Goal: Task Accomplishment & Management: Manage account settings

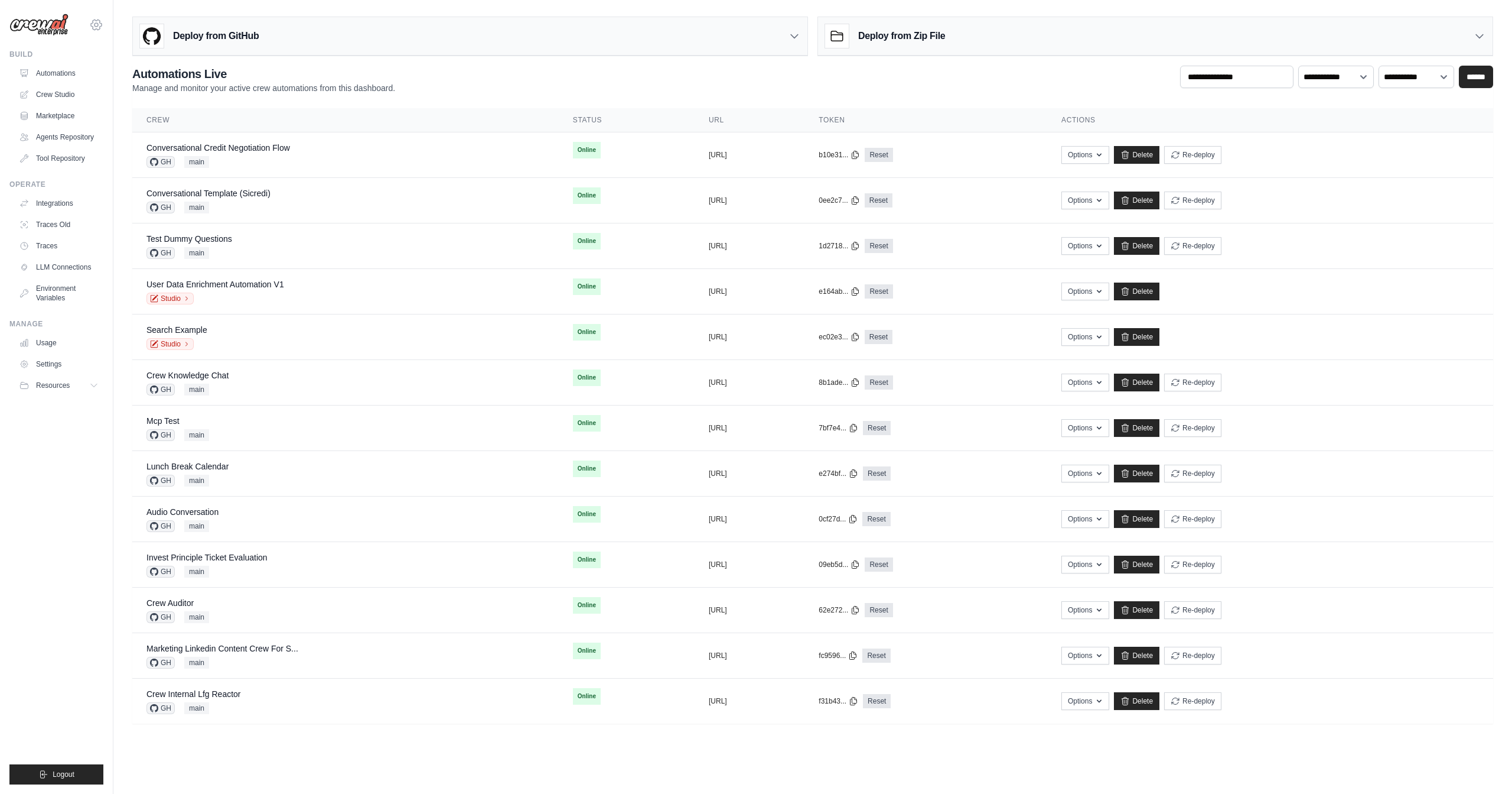
click at [89, 27] on icon at bounding box center [96, 24] width 14 height 14
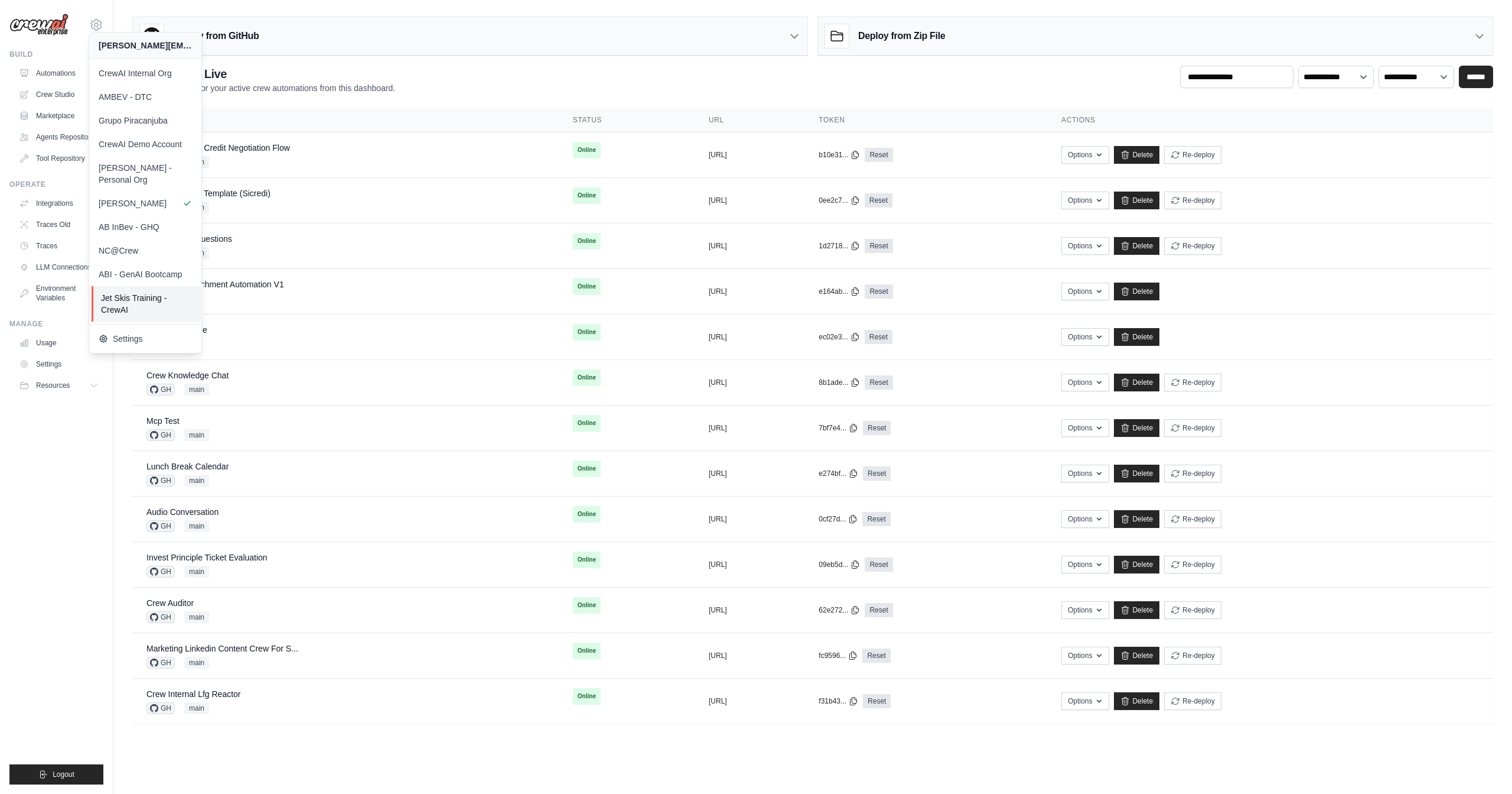
click at [144, 295] on span "Jet Skis Training - CrewAI" at bounding box center [148, 304] width 93 height 24
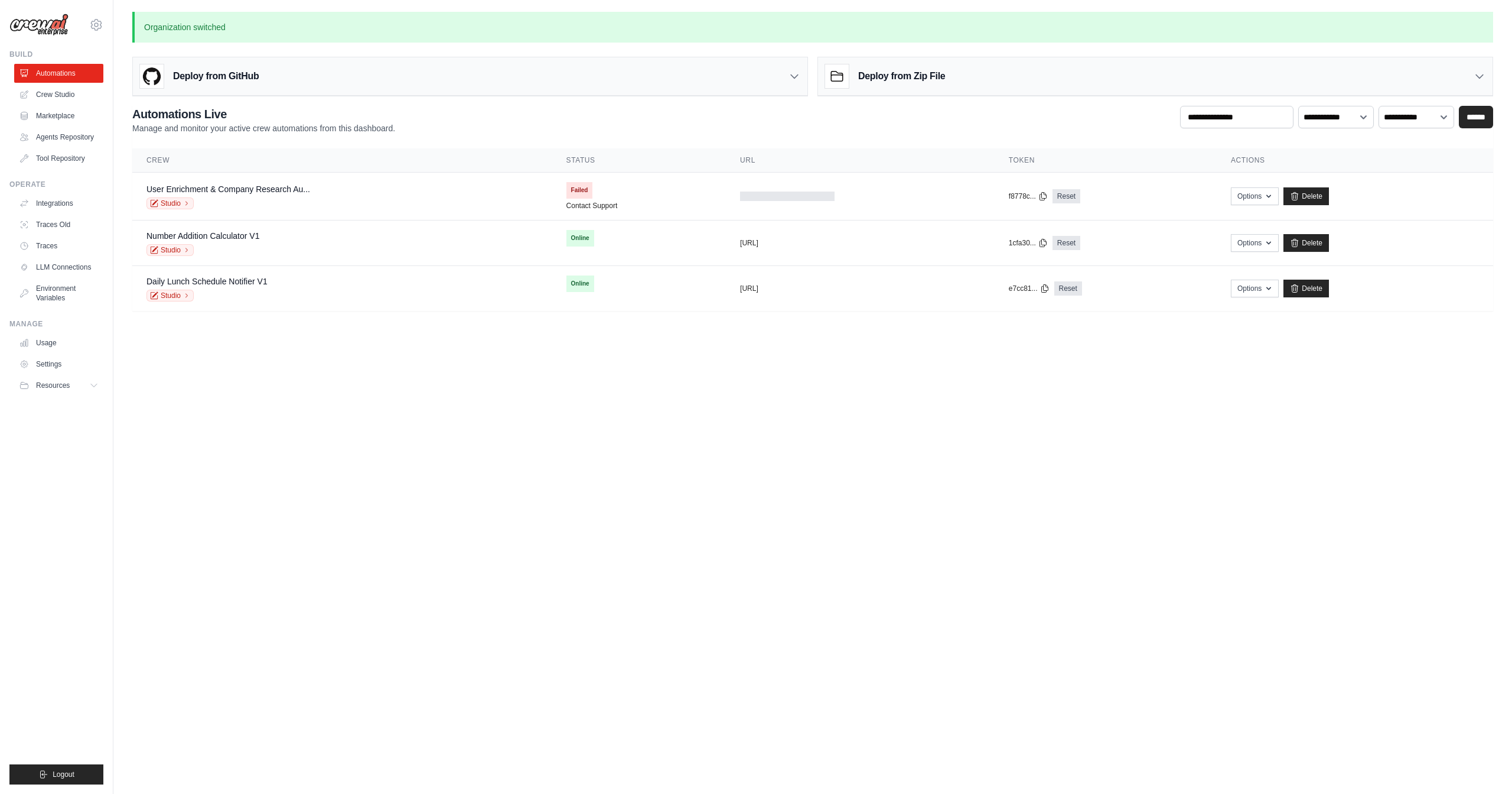
click at [614, 380] on body "daniel@crewai.com CrewAI Internal Org AMBEV - DTC Grupo Piracanjuba Blog" at bounding box center [756, 397] width 1512 height 794
click at [68, 243] on link "Traces" at bounding box center [60, 245] width 89 height 19
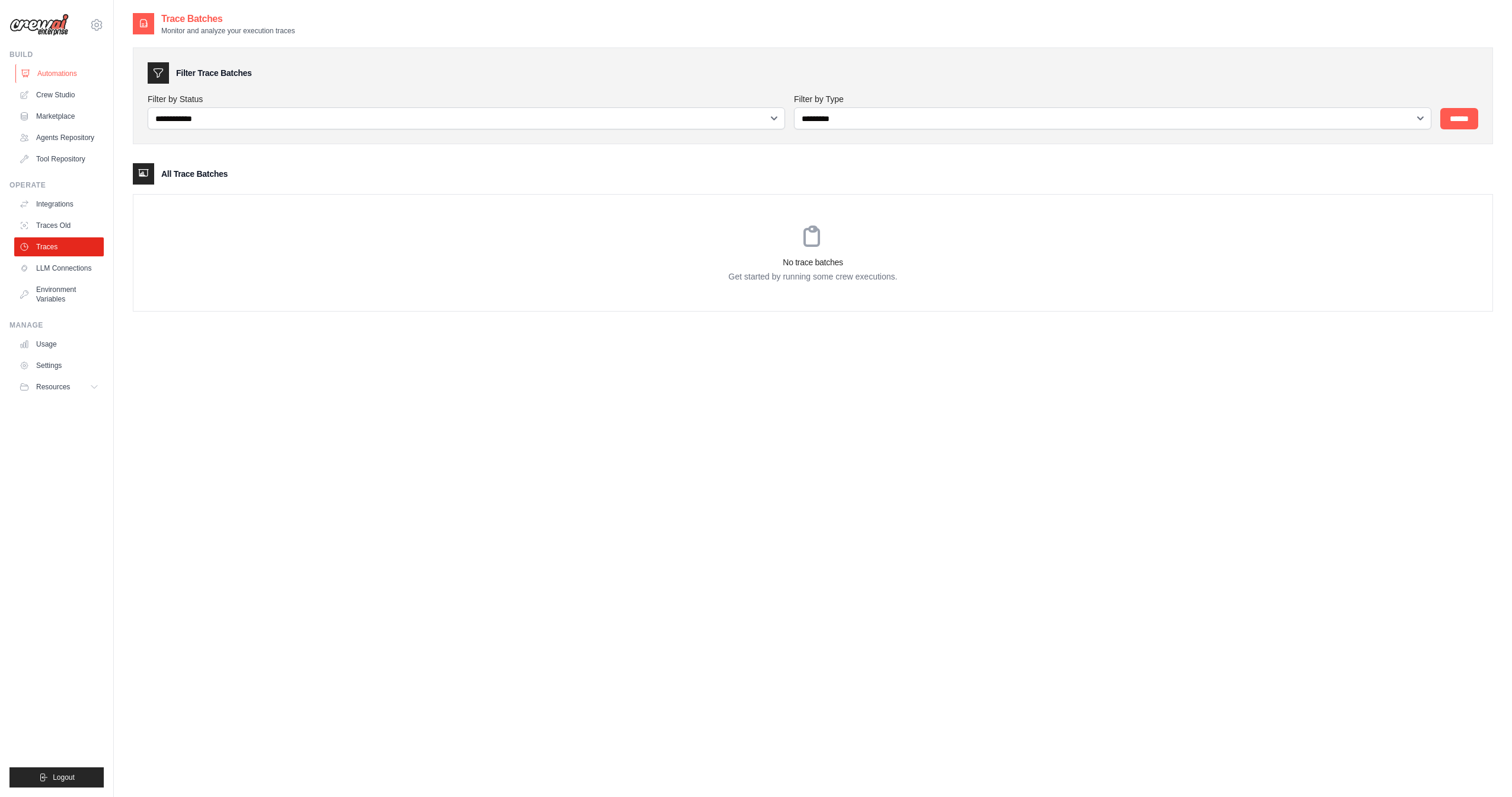
click at [64, 76] on link "Automations" at bounding box center [60, 73] width 90 height 19
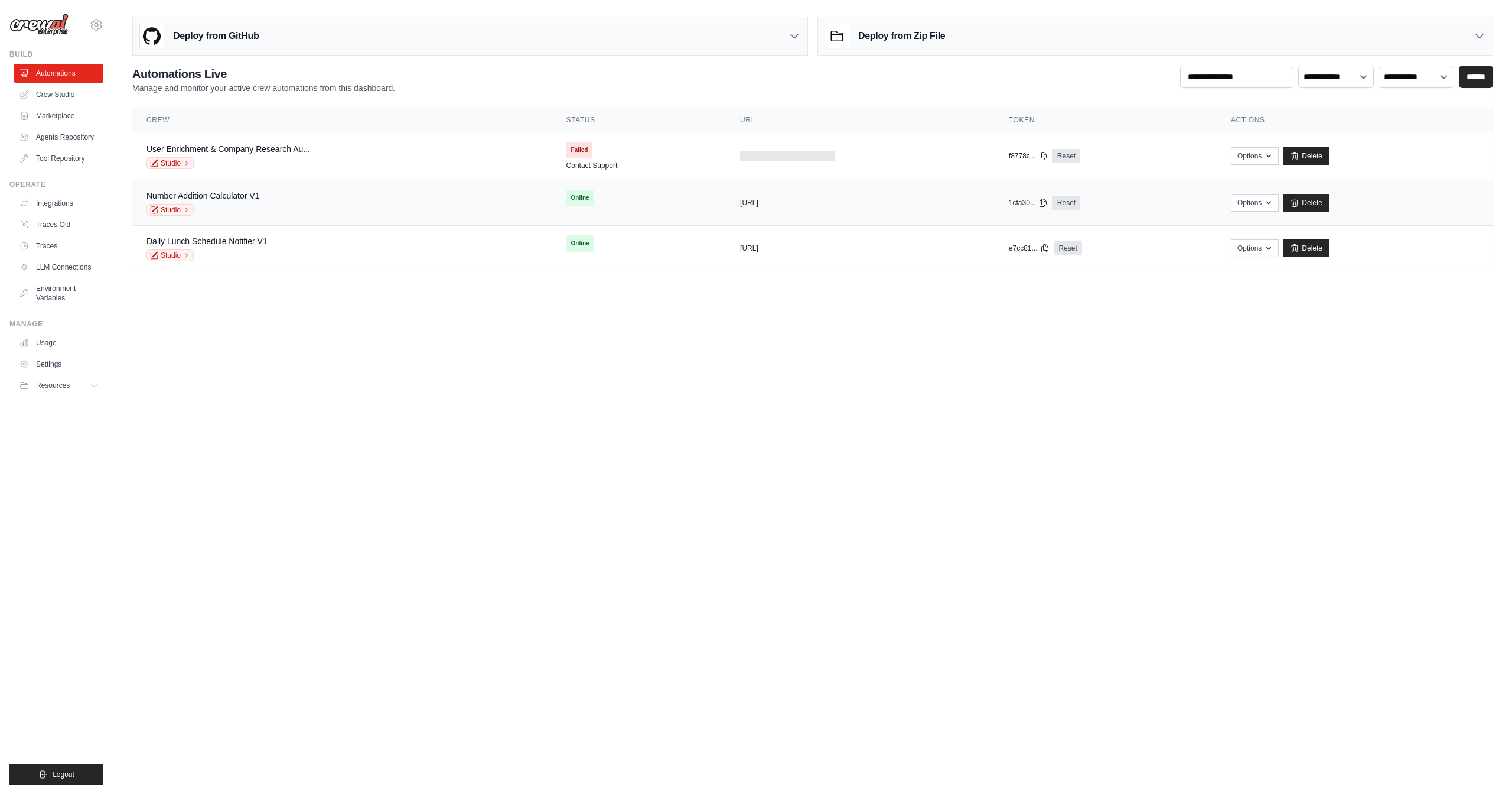
click at [325, 196] on div "Number Addition Calculator V1 Studio" at bounding box center [342, 203] width 392 height 26
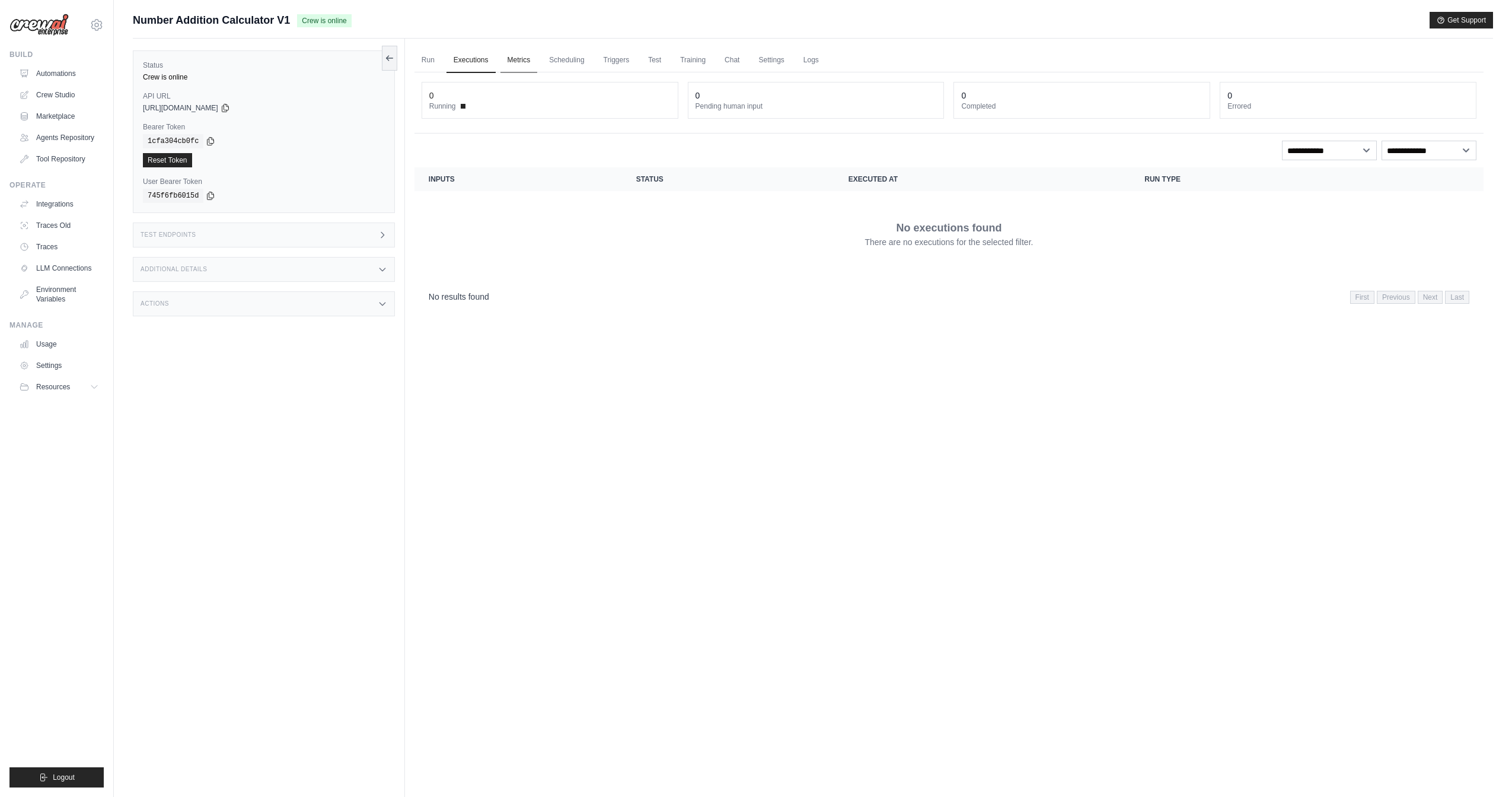
click at [519, 68] on link "Metrics" at bounding box center [519, 60] width 37 height 25
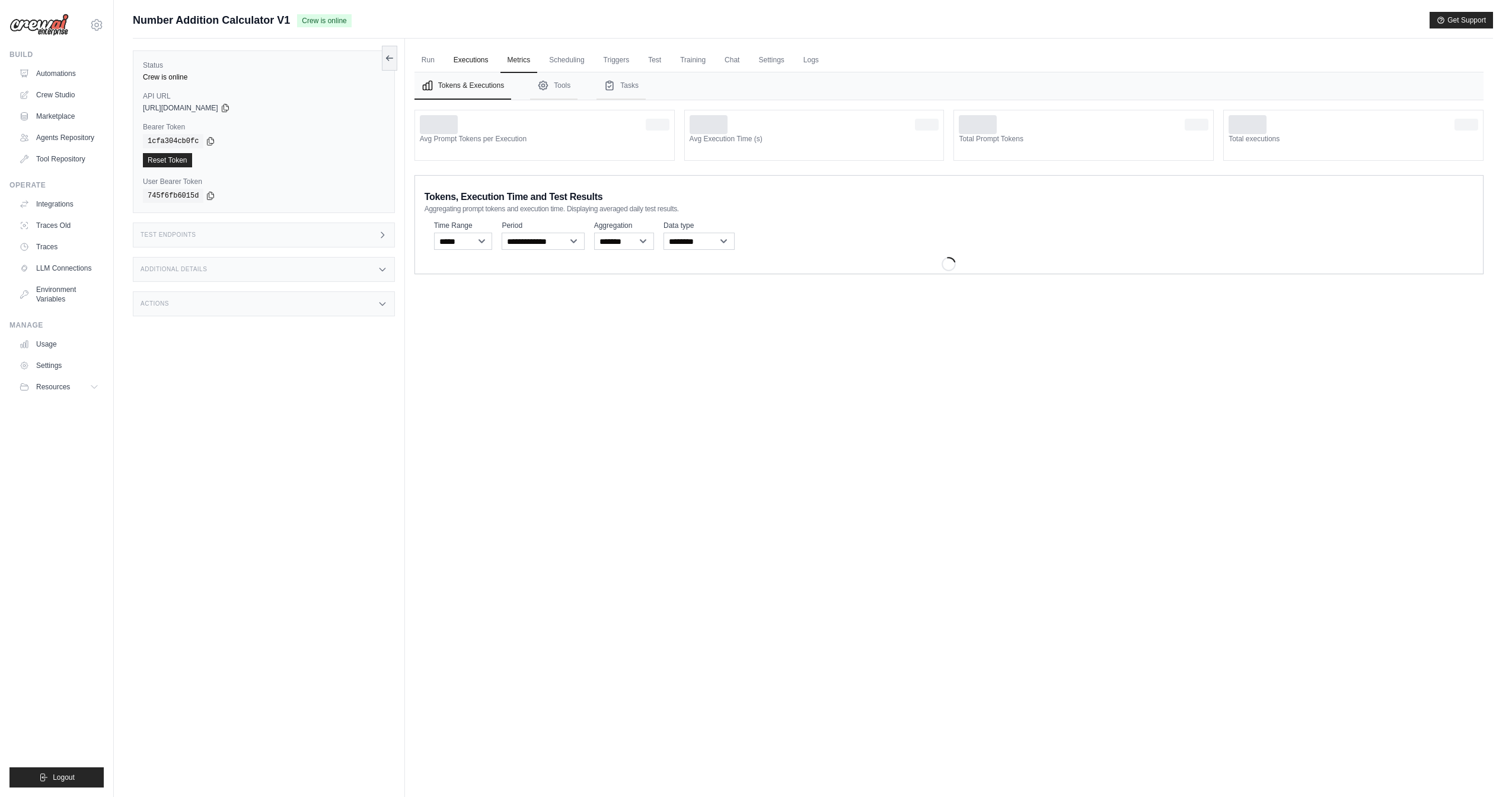
click at [475, 68] on link "Executions" at bounding box center [470, 60] width 49 height 25
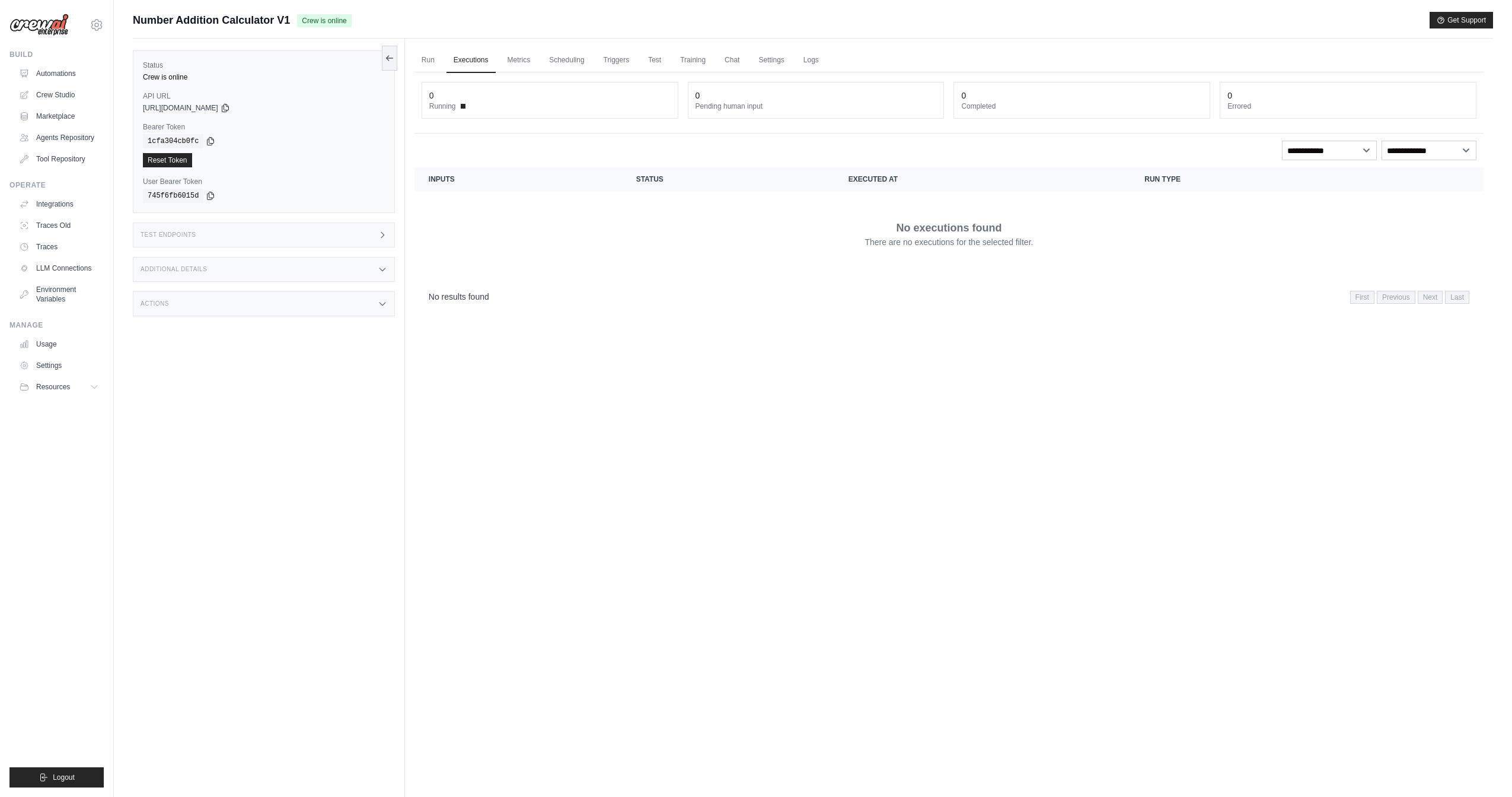
click at [255, 235] on div "Test Endpoints" at bounding box center [264, 234] width 262 height 25
click at [477, 310] on h1 "/kickoff" at bounding box center [468, 316] width 96 height 12
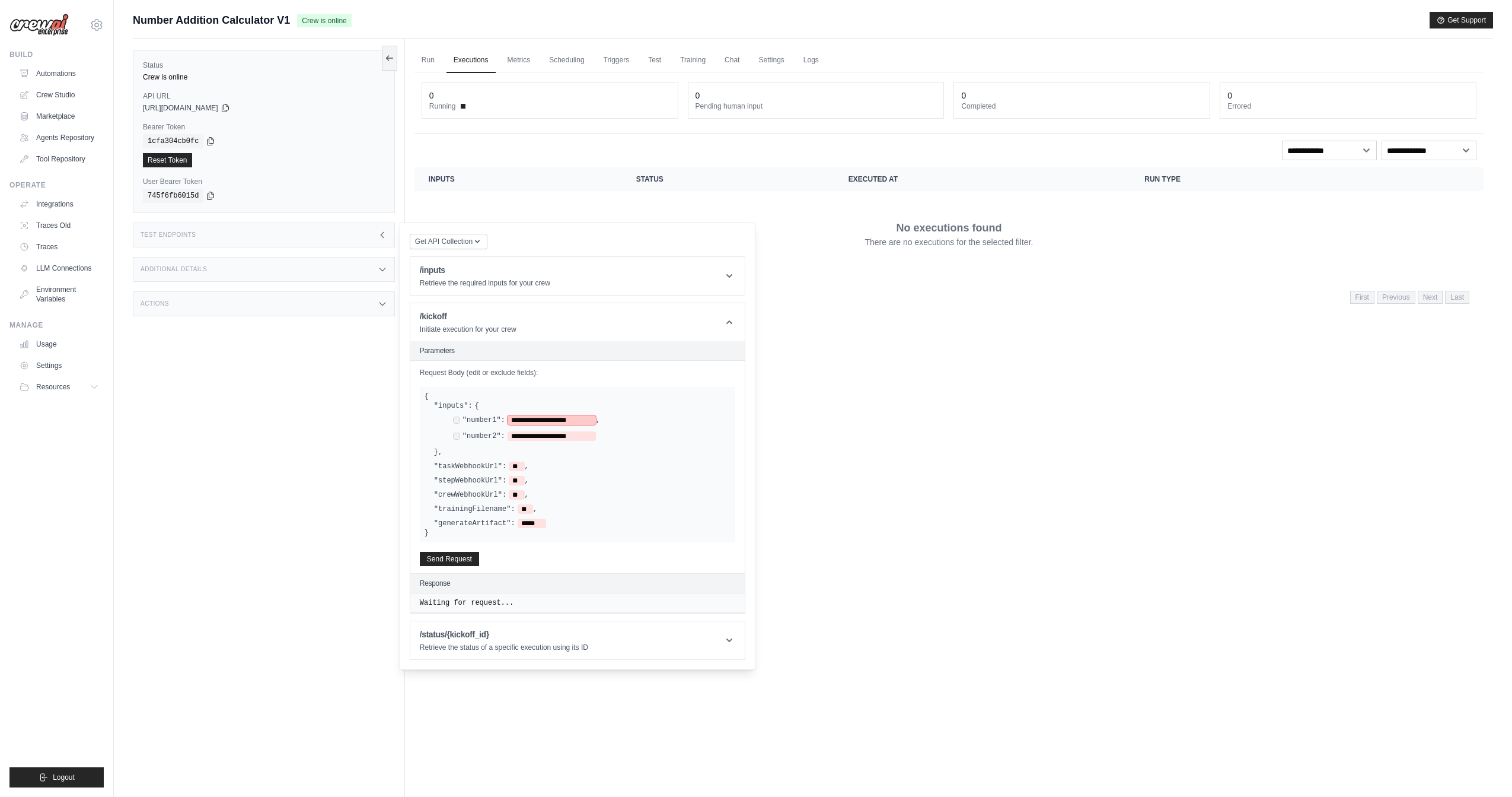
click at [545, 416] on span "**********" at bounding box center [551, 420] width 88 height 9
click at [459, 559] on button "Send Request" at bounding box center [450, 557] width 59 height 14
click at [907, 378] on div "Run Executions Metrics Scheduling Triggers Test Training Chat Settings Logs 0 R…" at bounding box center [949, 437] width 1088 height 797
click at [319, 362] on div "Status Crew is online API URL copied https://number-addition-calculator-v1-29c8…" at bounding box center [269, 437] width 272 height 797
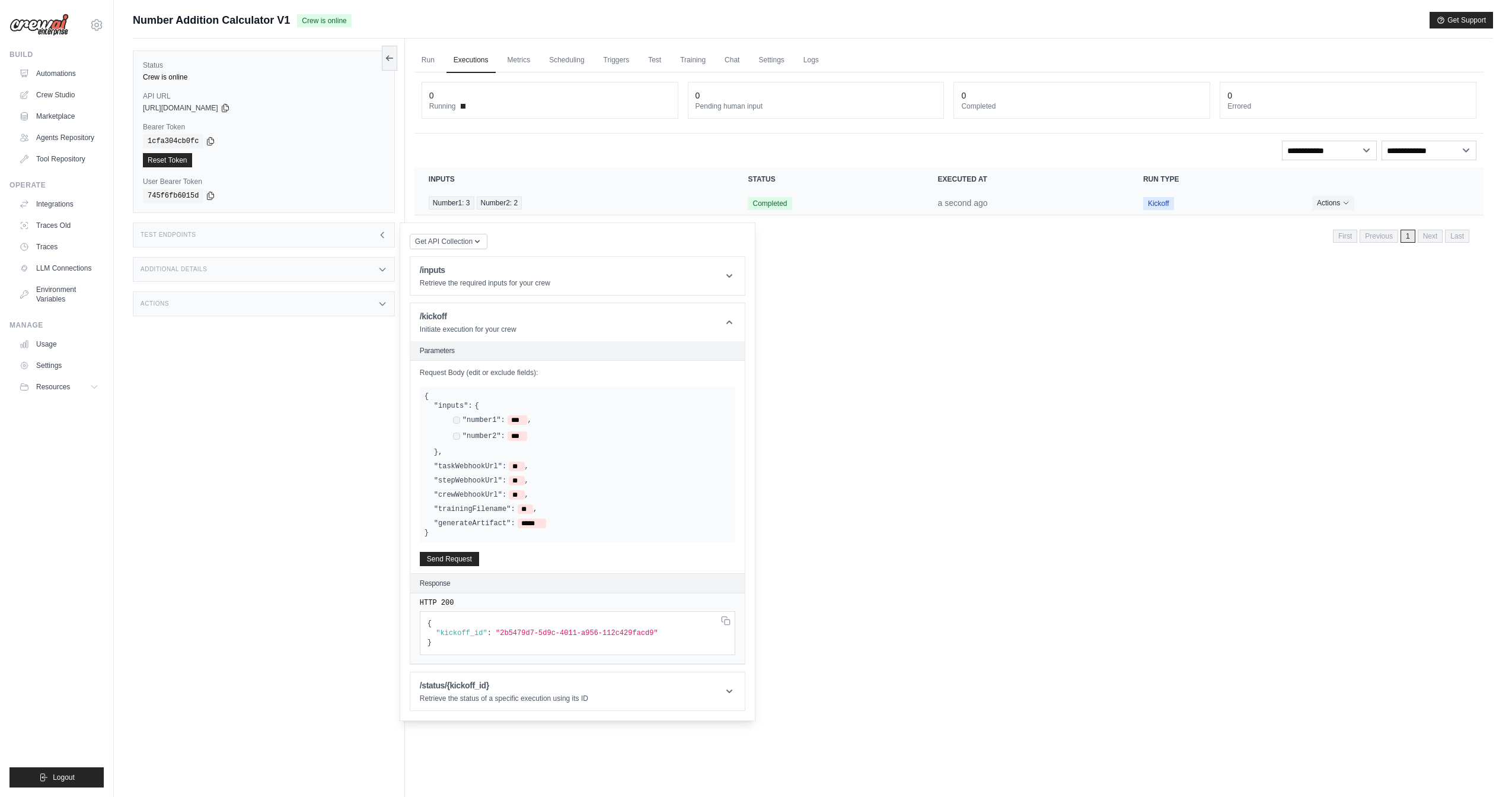
click at [822, 204] on td "Completed" at bounding box center [828, 203] width 190 height 24
click at [70, 249] on link "Traces" at bounding box center [60, 246] width 90 height 19
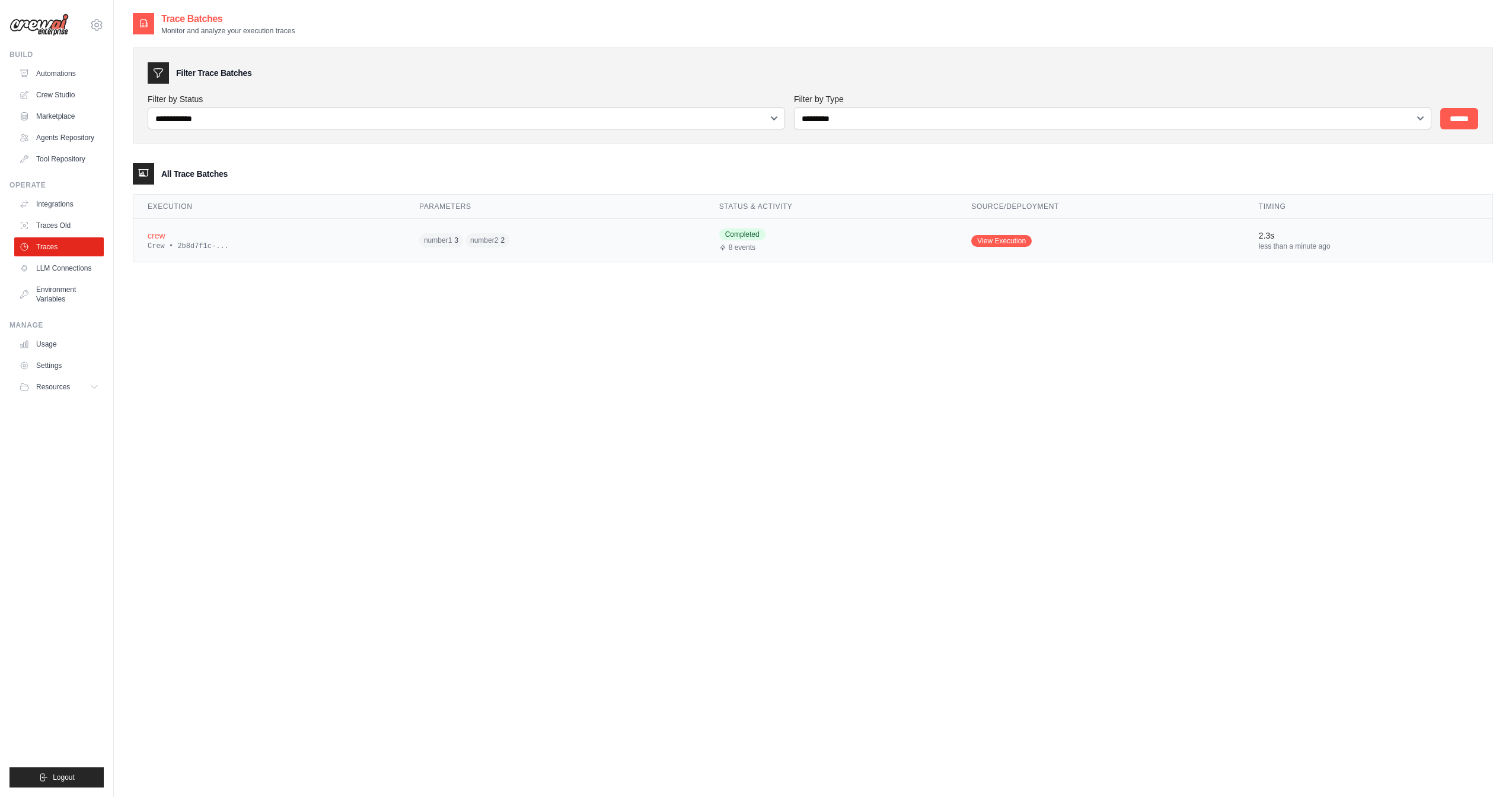
click at [366, 244] on div "Crew • 2b8d7f1c-..." at bounding box center [269, 246] width 243 height 9
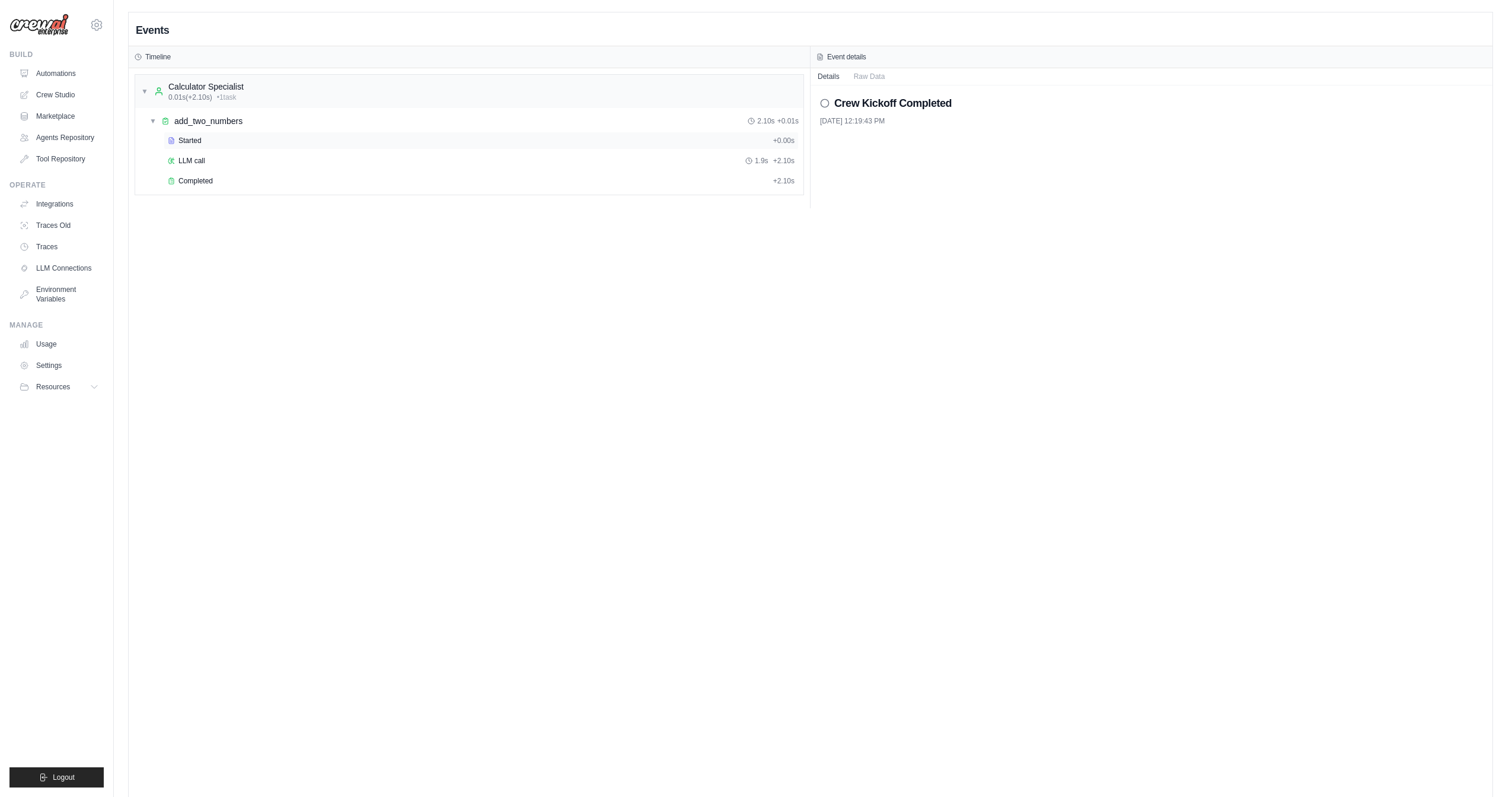
click at [247, 141] on div "Started" at bounding box center [467, 141] width 601 height 9
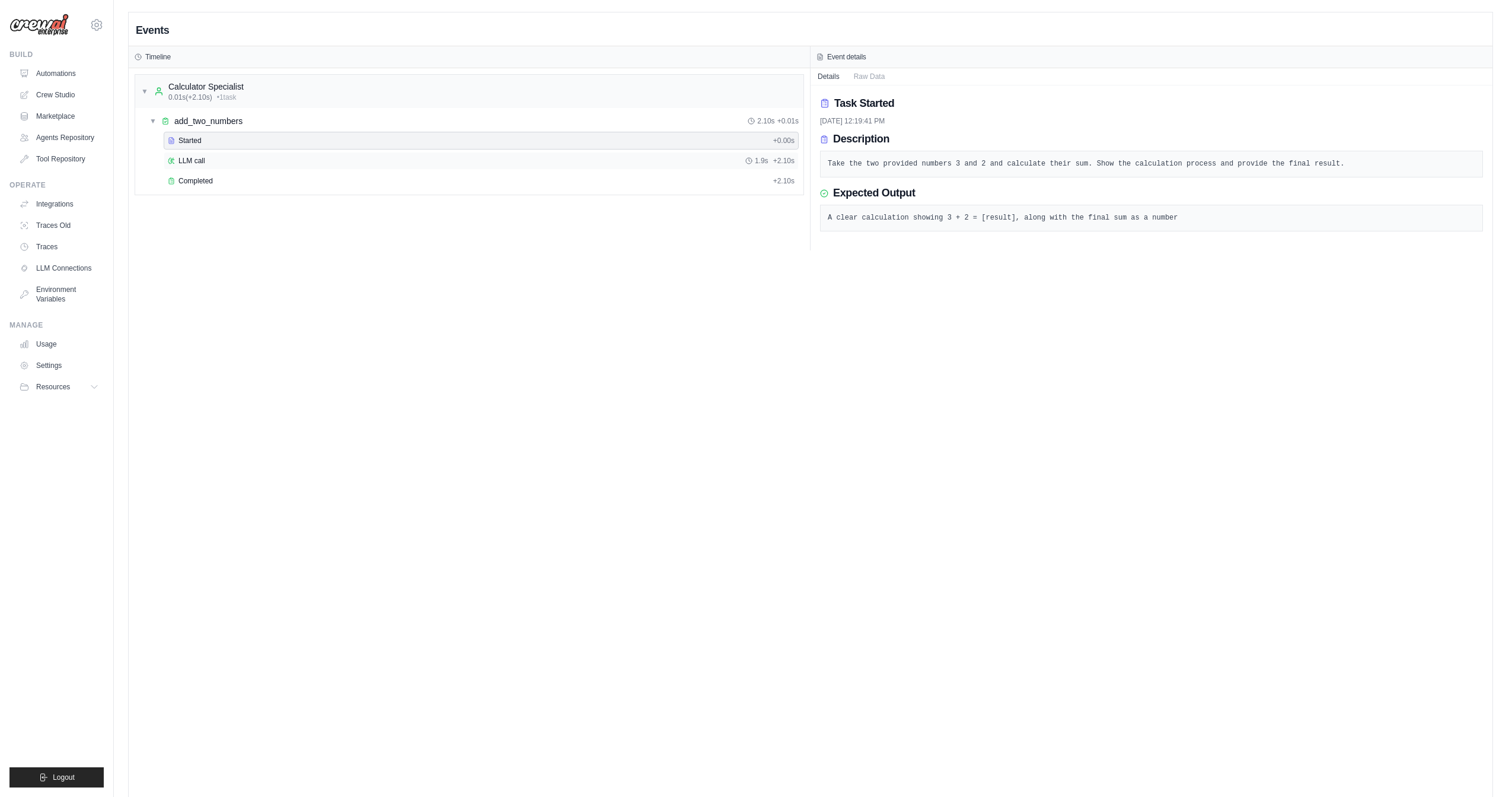
click at [242, 165] on div "LLM call 1.9s + 2.10s" at bounding box center [481, 160] width 635 height 18
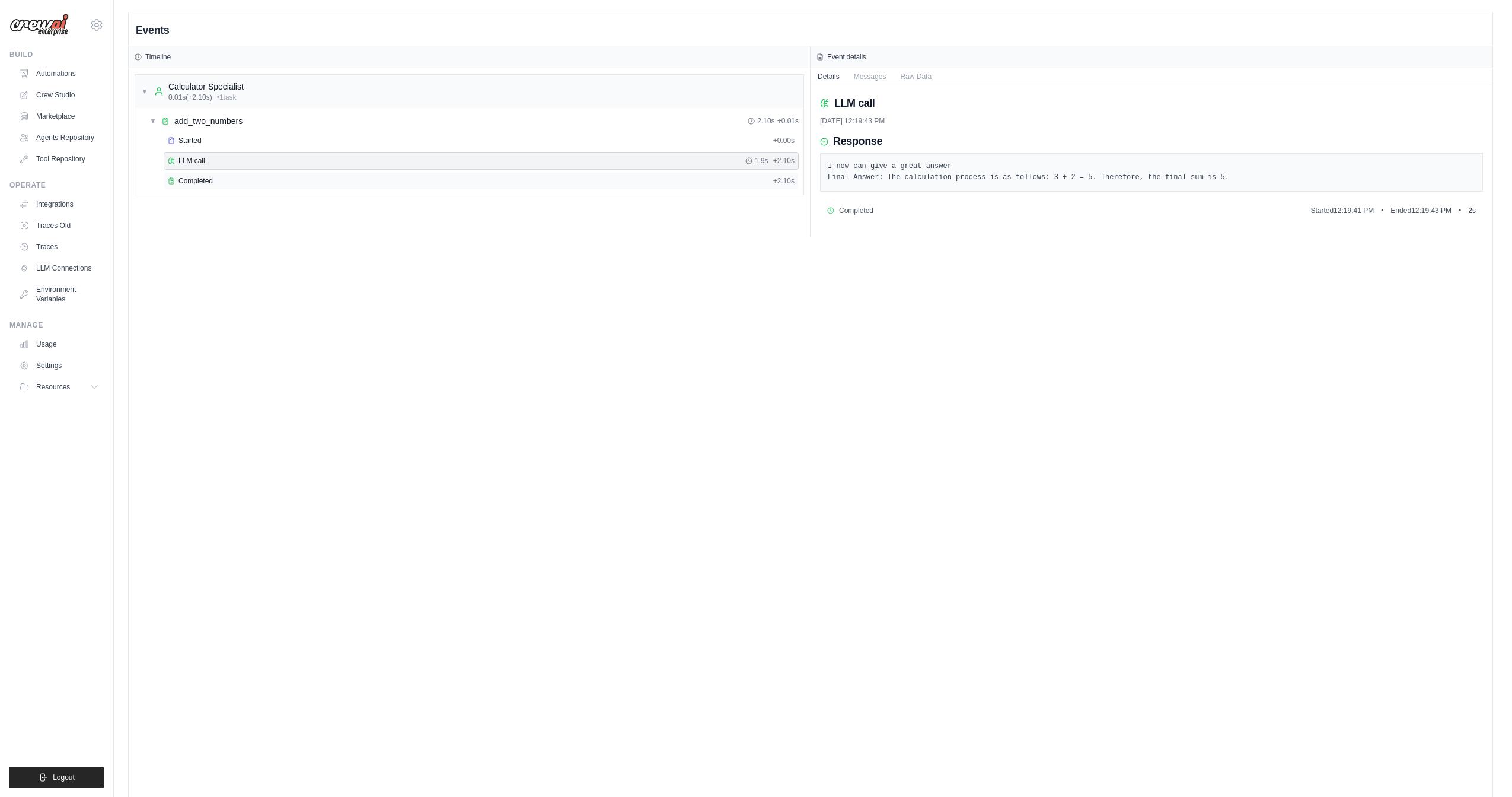
click at [242, 187] on div "Completed + 2.10s" at bounding box center [481, 181] width 635 height 18
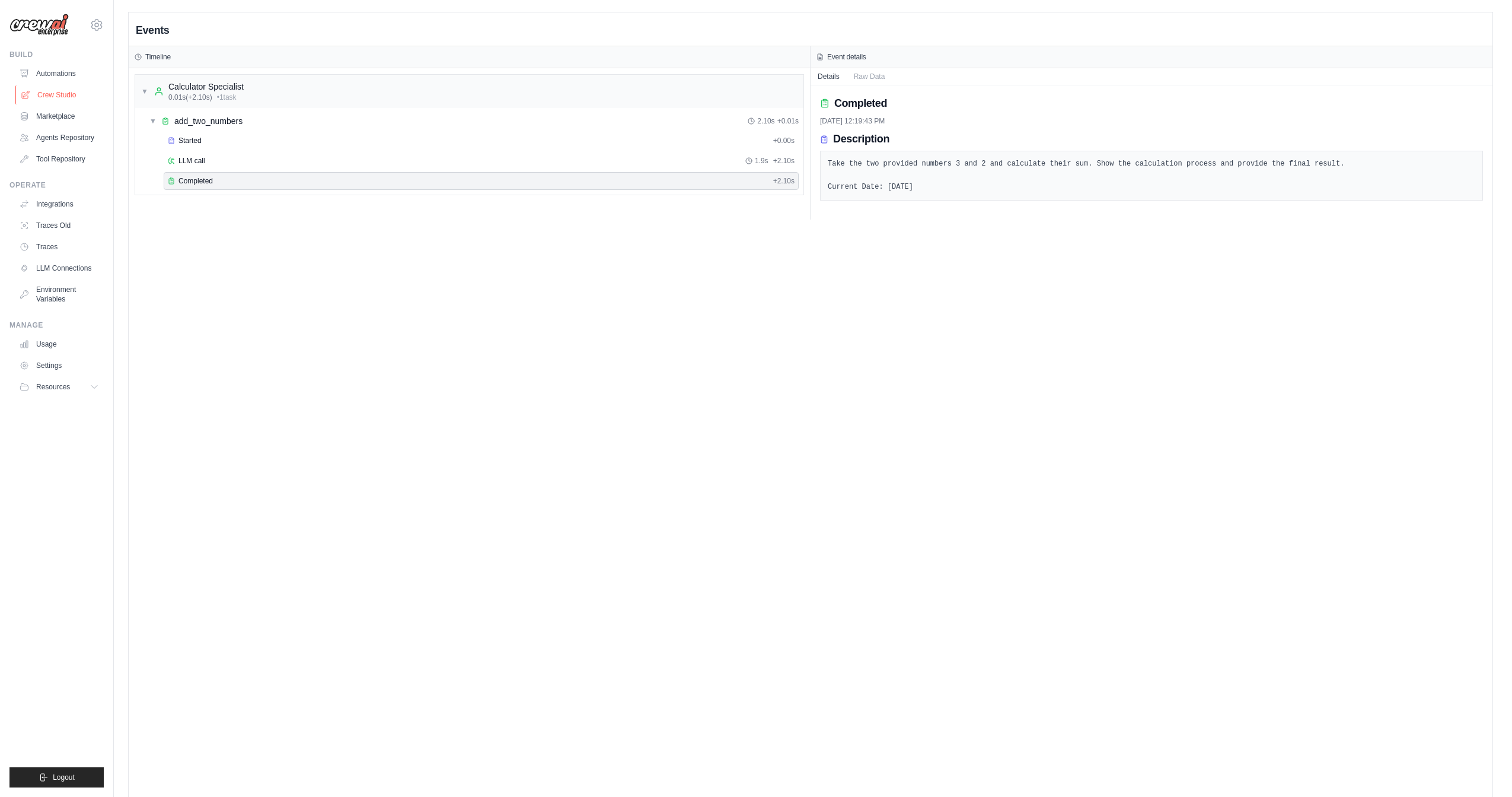
click at [48, 97] on link "Crew Studio" at bounding box center [60, 94] width 90 height 19
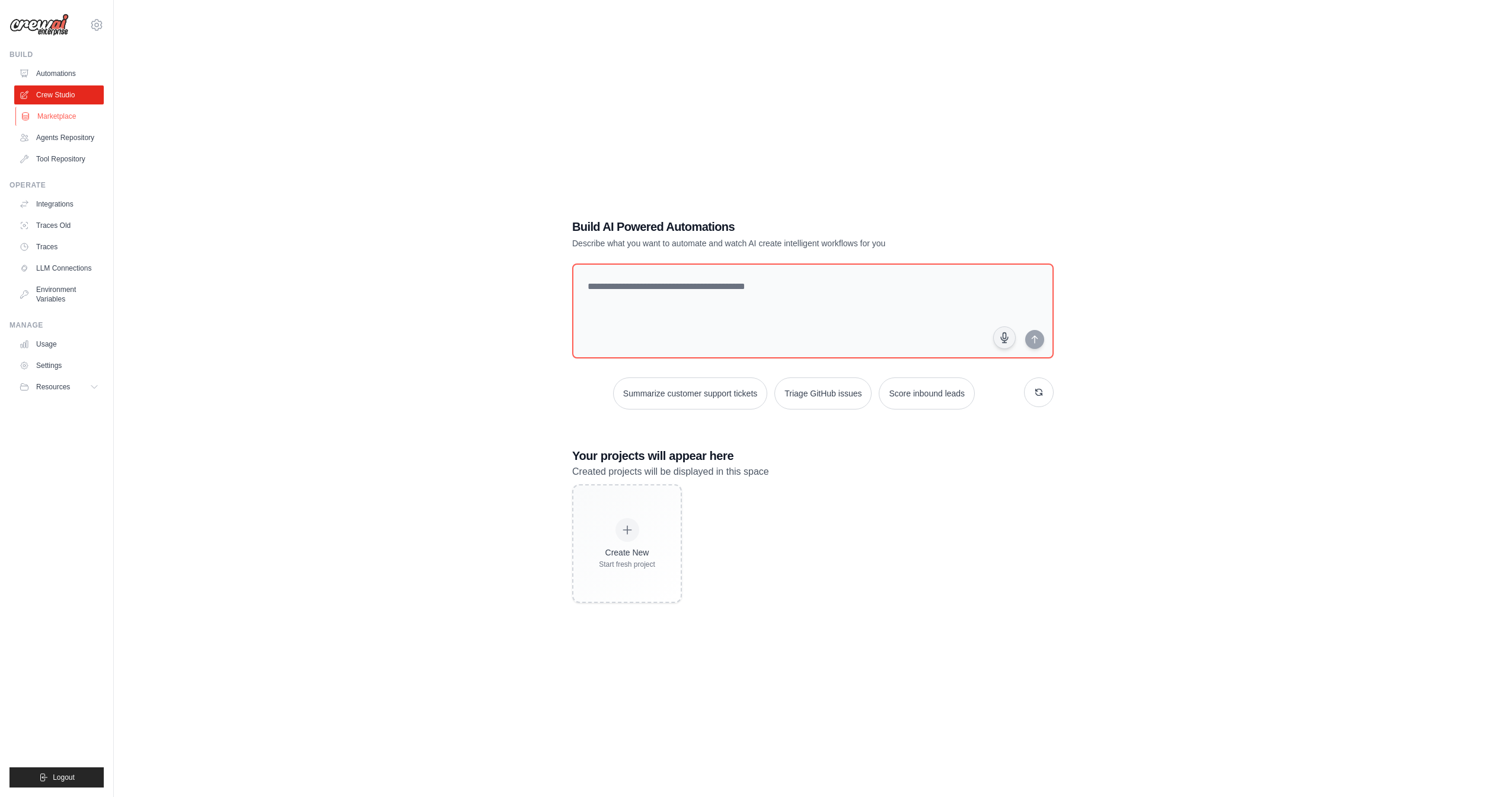
click at [42, 113] on link "Marketplace" at bounding box center [60, 116] width 90 height 19
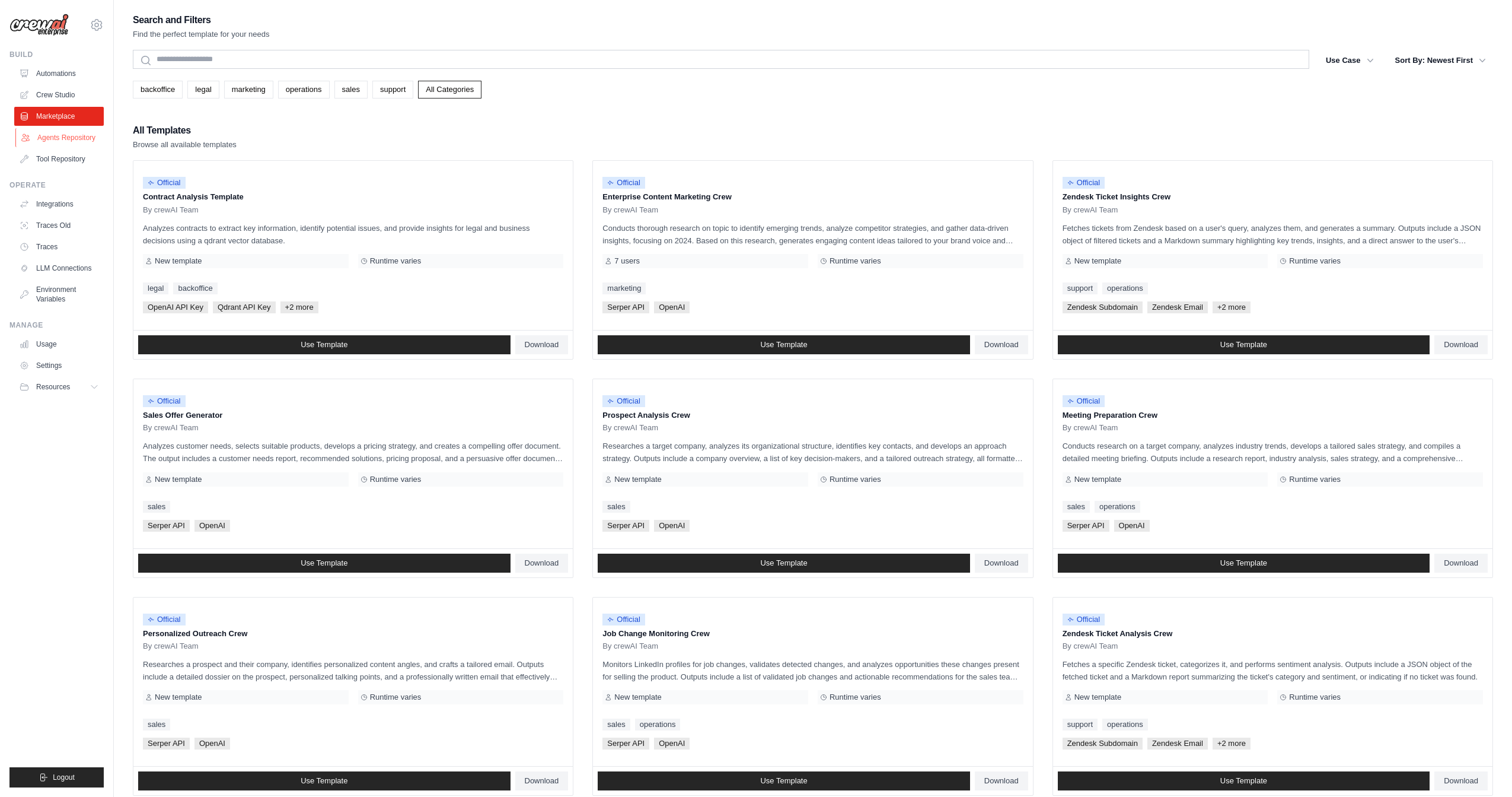
click at [56, 141] on link "Agents Repository" at bounding box center [60, 137] width 90 height 19
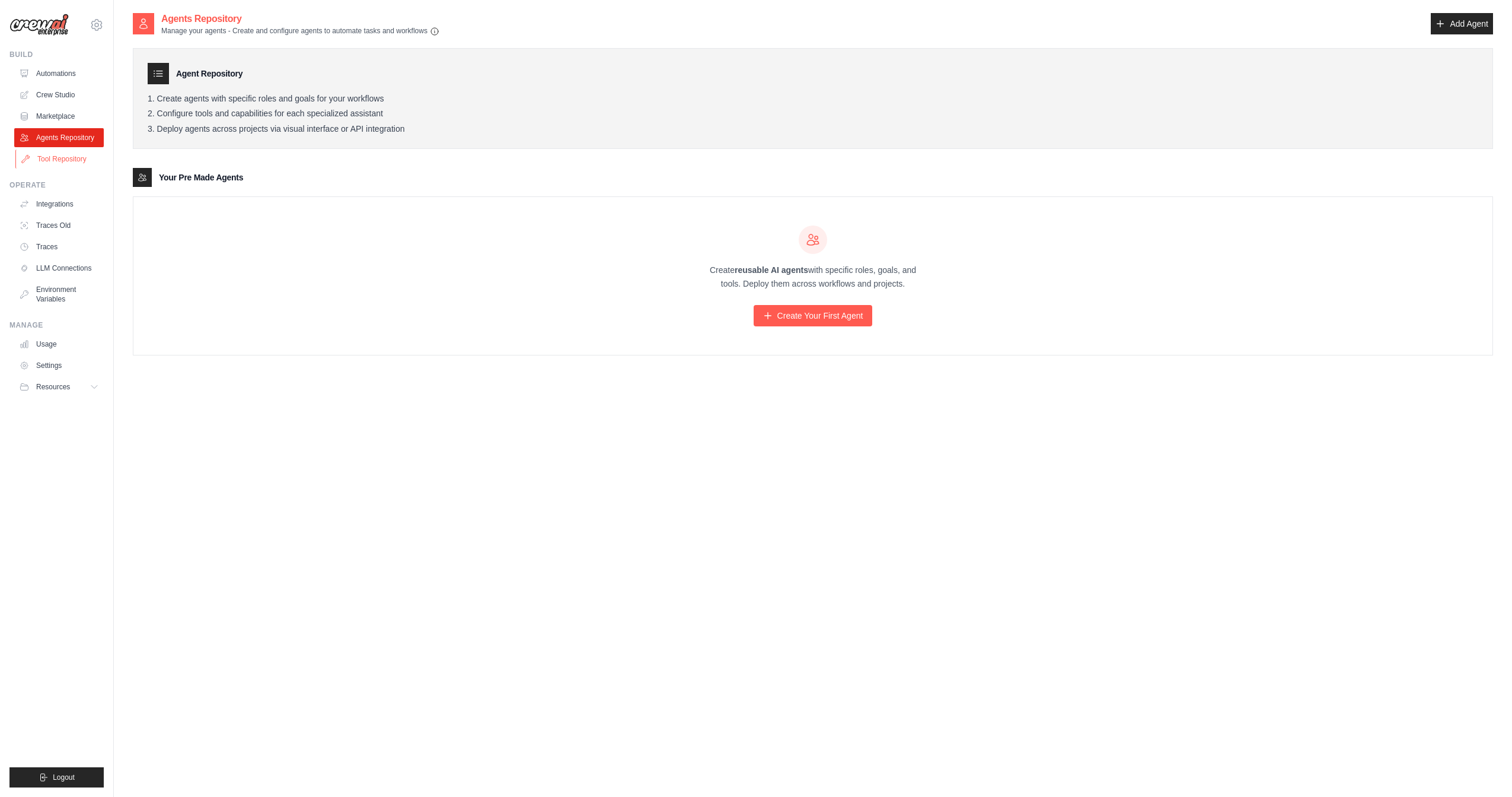
click at [57, 157] on link "Tool Repository" at bounding box center [60, 158] width 90 height 19
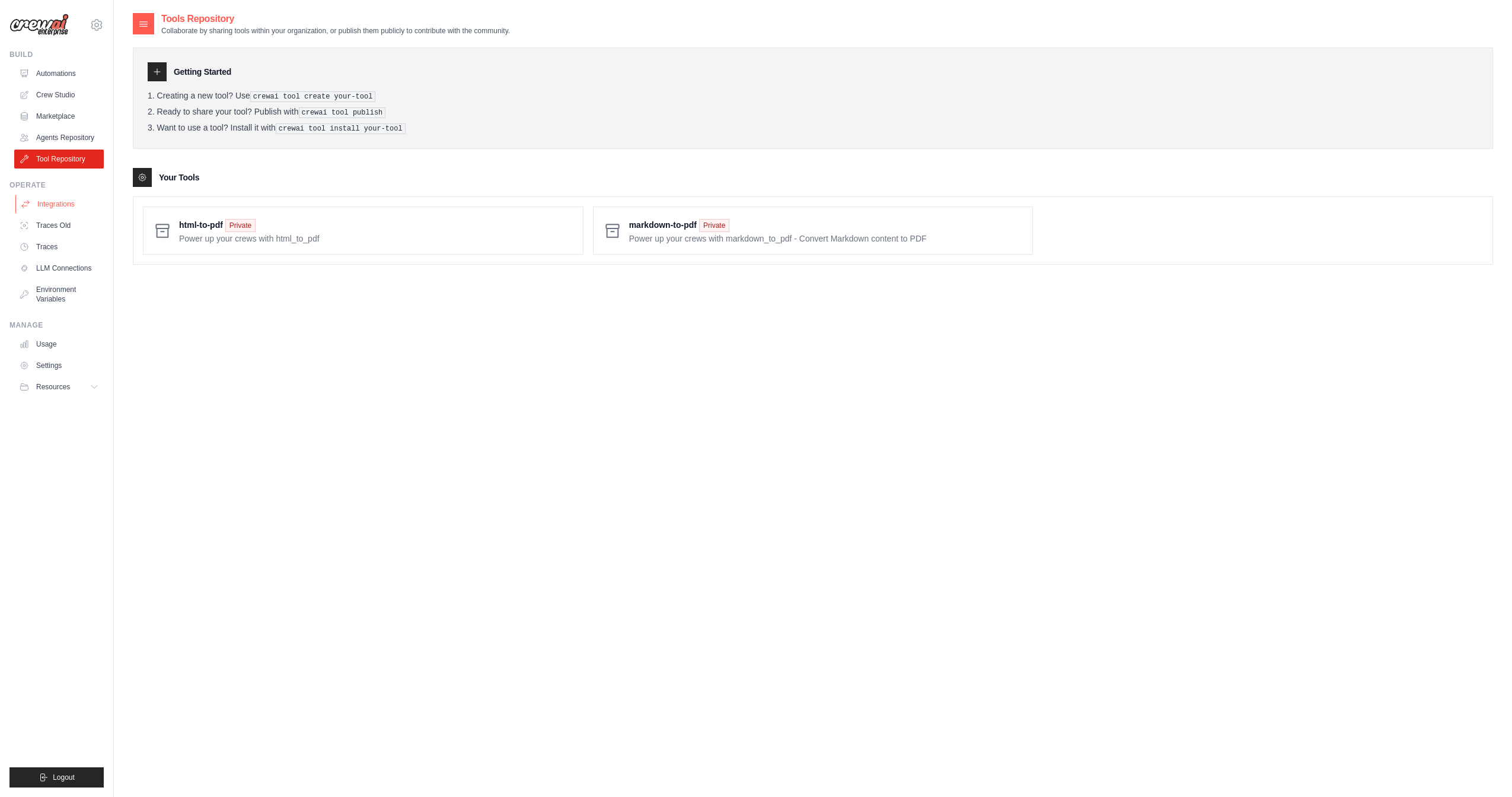
click at [61, 202] on link "Integrations" at bounding box center [60, 204] width 90 height 19
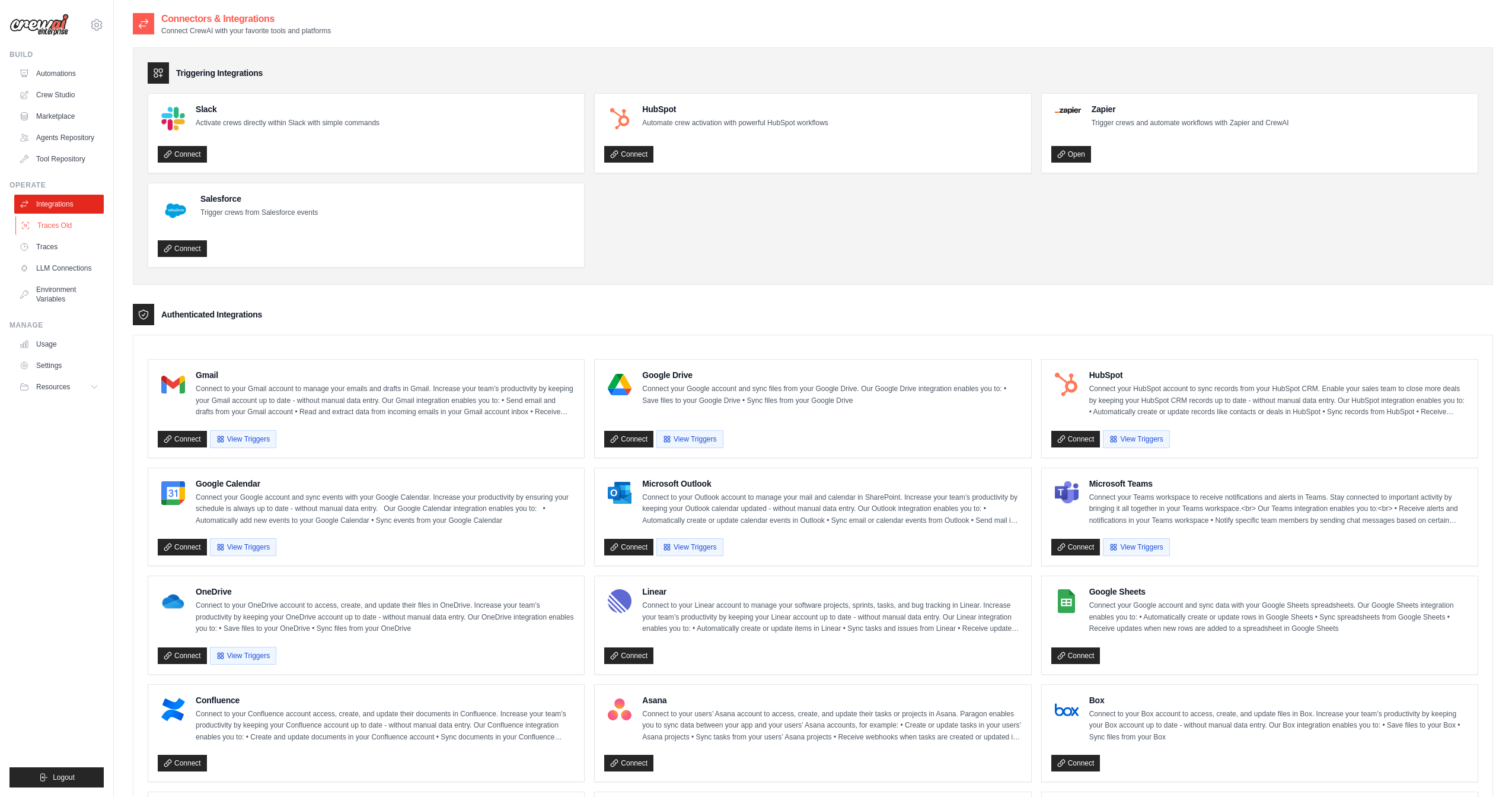
click at [60, 223] on link "Traces Old" at bounding box center [60, 225] width 90 height 19
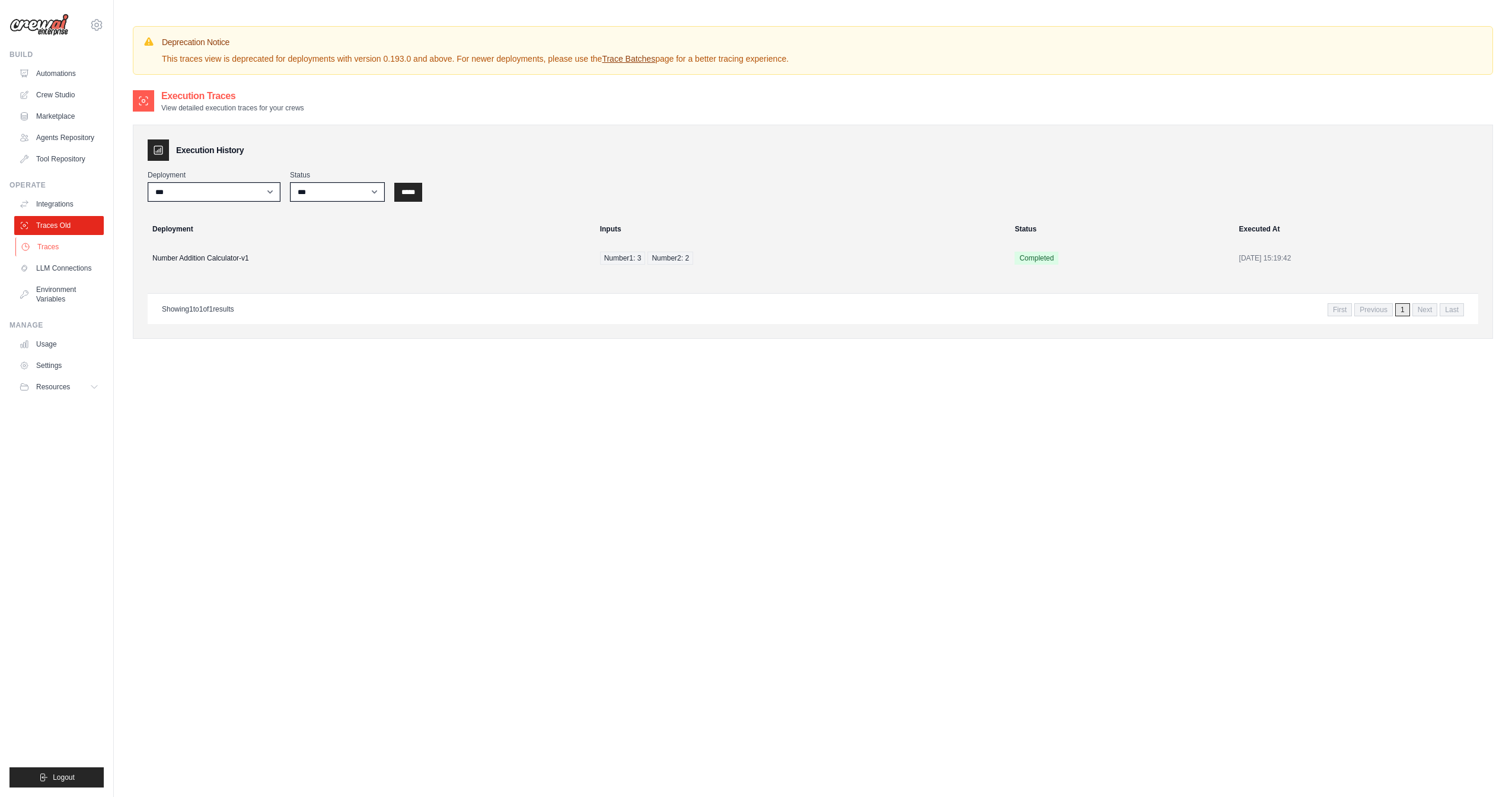
click at [61, 244] on link "Traces" at bounding box center [60, 246] width 90 height 19
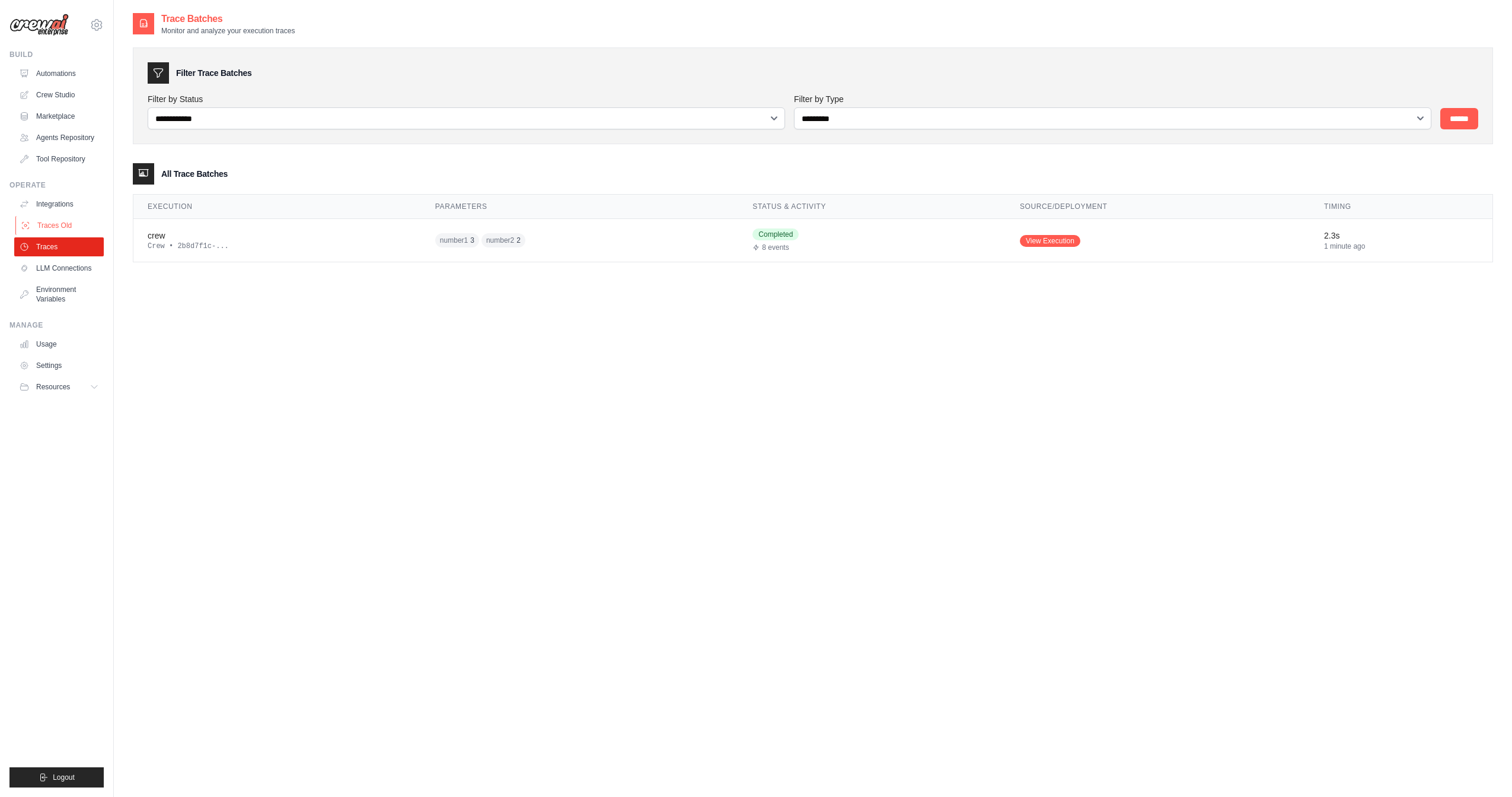
click at [70, 224] on link "Traces Old" at bounding box center [60, 225] width 90 height 19
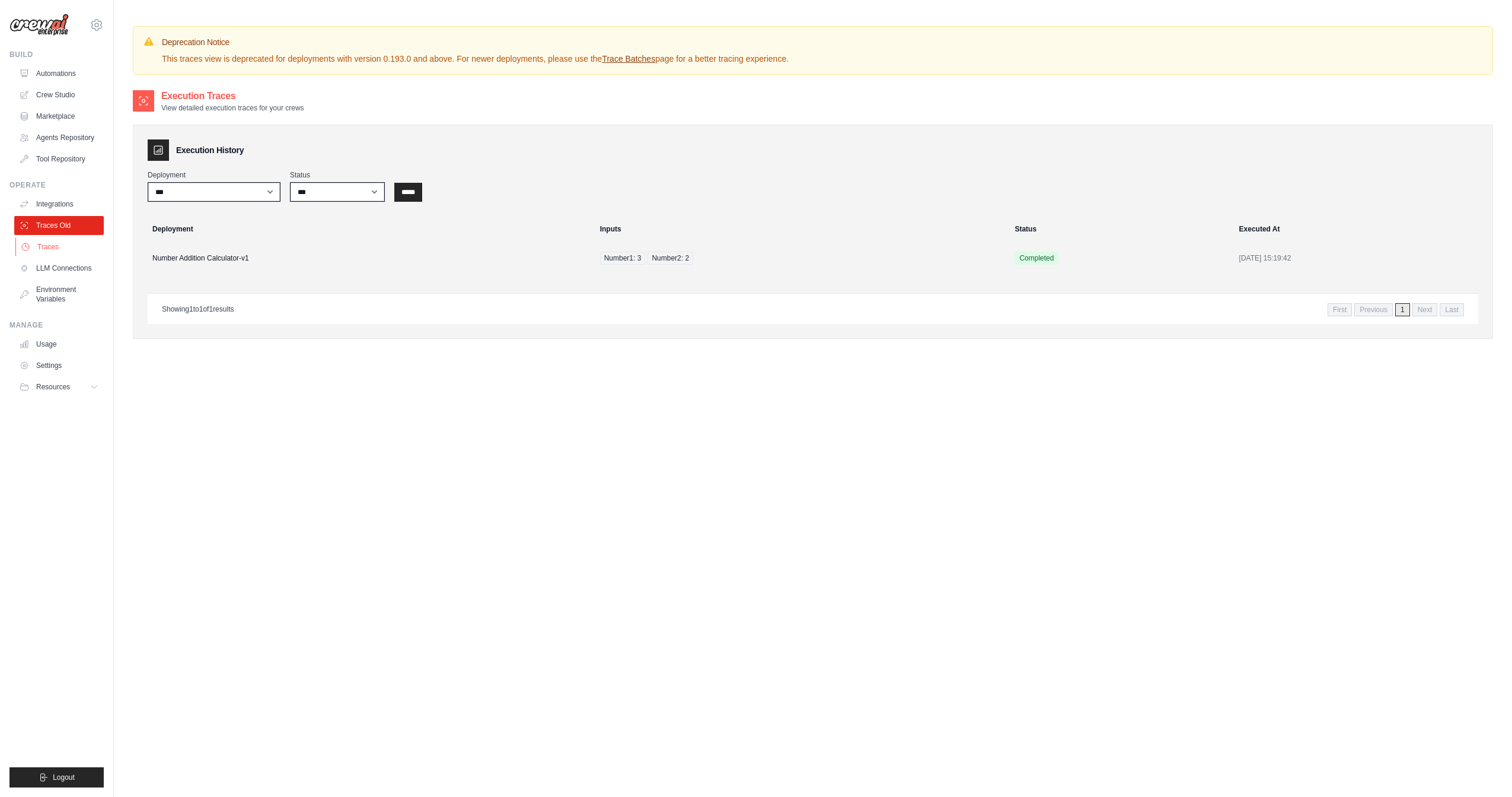
click at [67, 244] on link "Traces" at bounding box center [60, 246] width 90 height 19
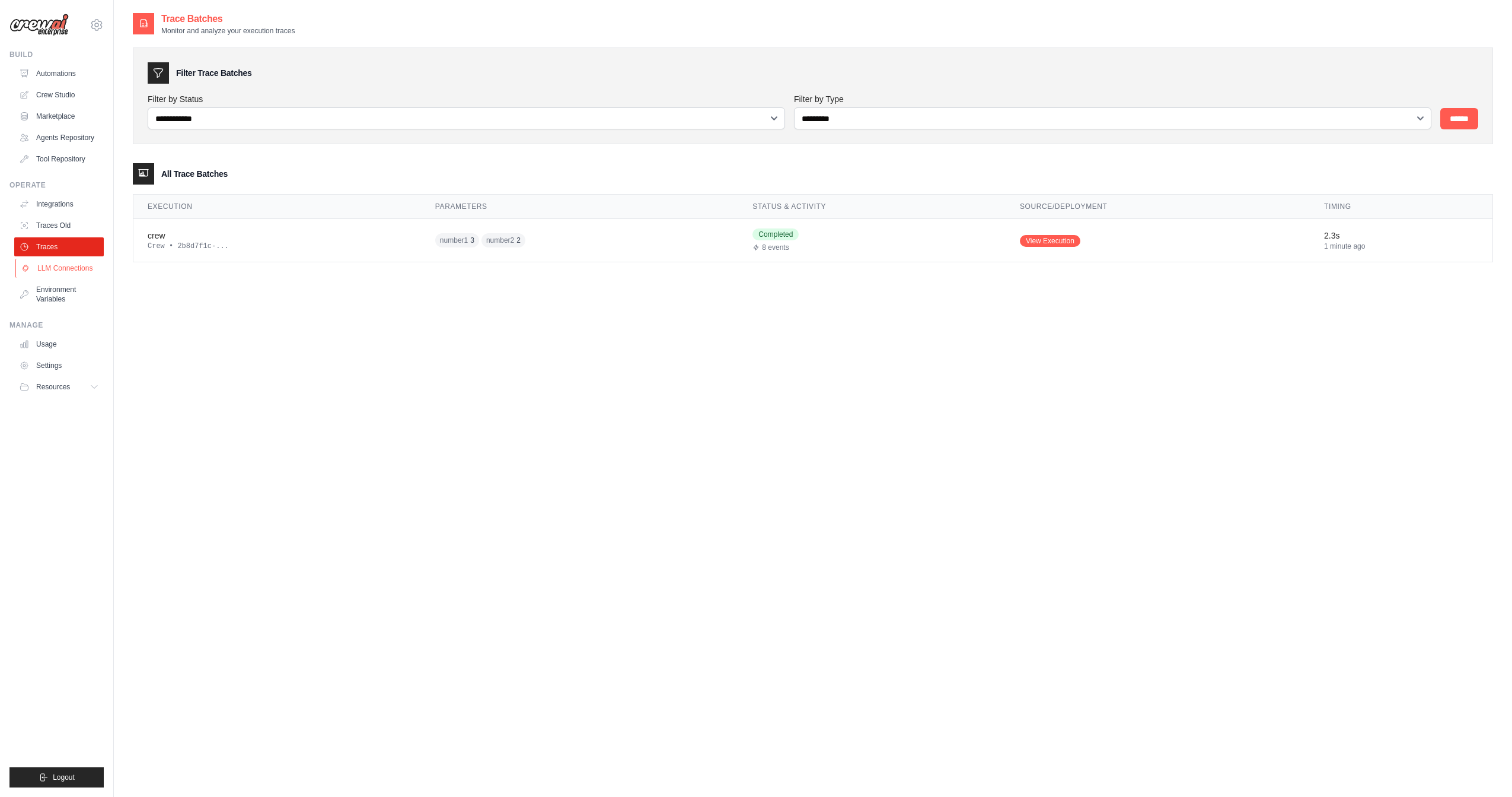
click at [75, 264] on link "LLM Connections" at bounding box center [60, 268] width 90 height 19
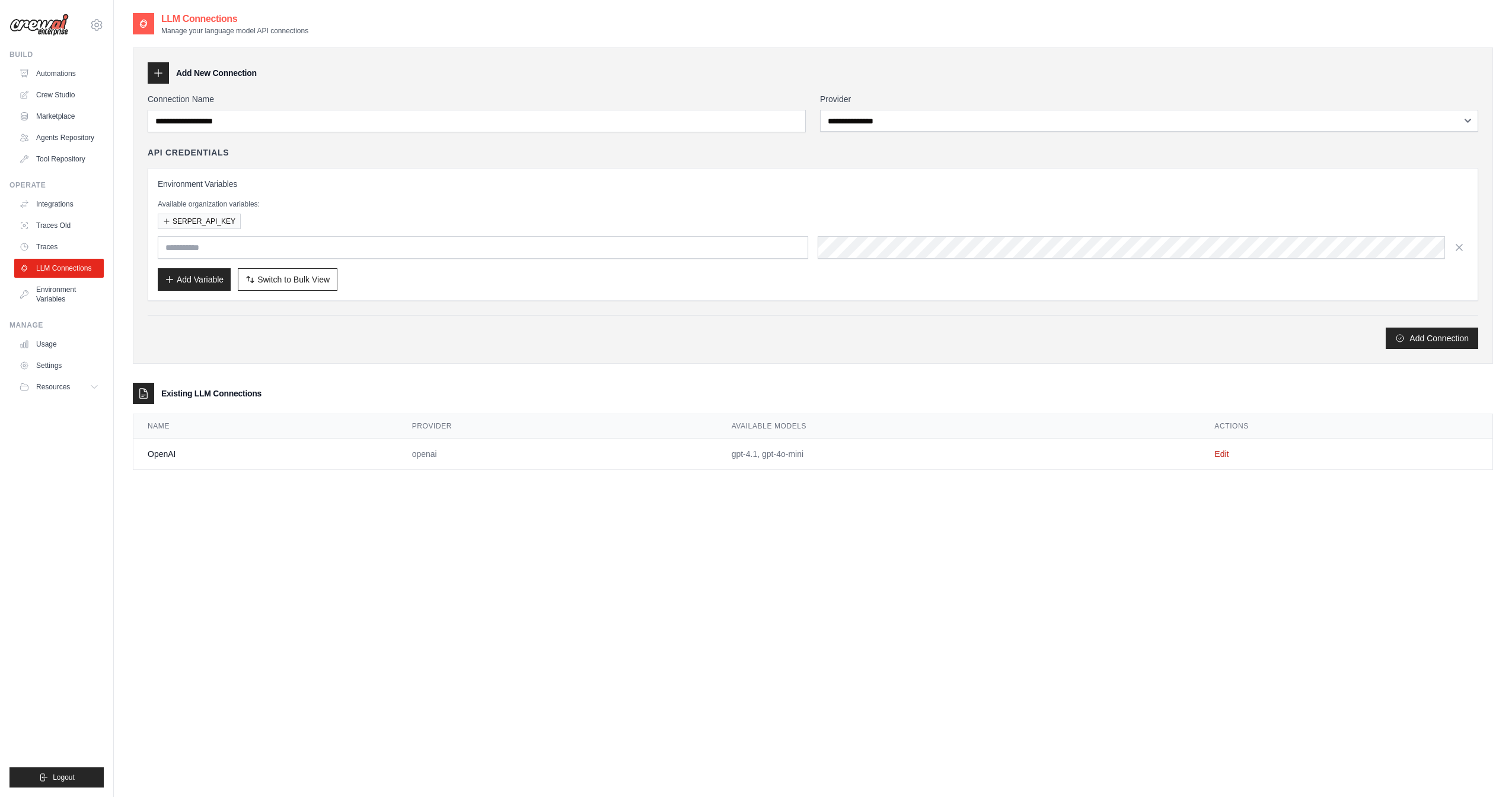
click at [65, 293] on link "Environment Variables" at bounding box center [58, 293] width 90 height 29
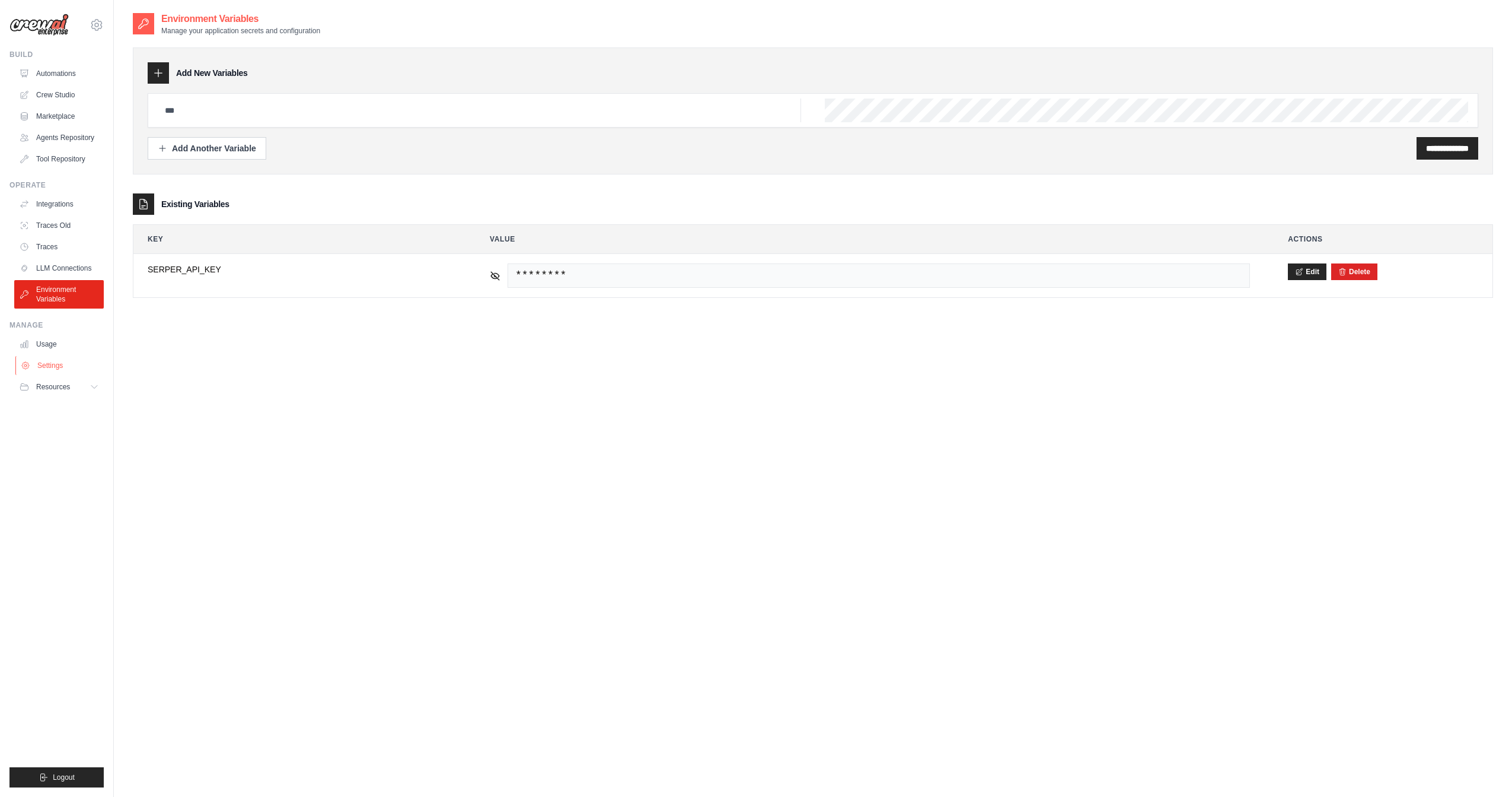
click at [62, 369] on link "Settings" at bounding box center [60, 365] width 90 height 19
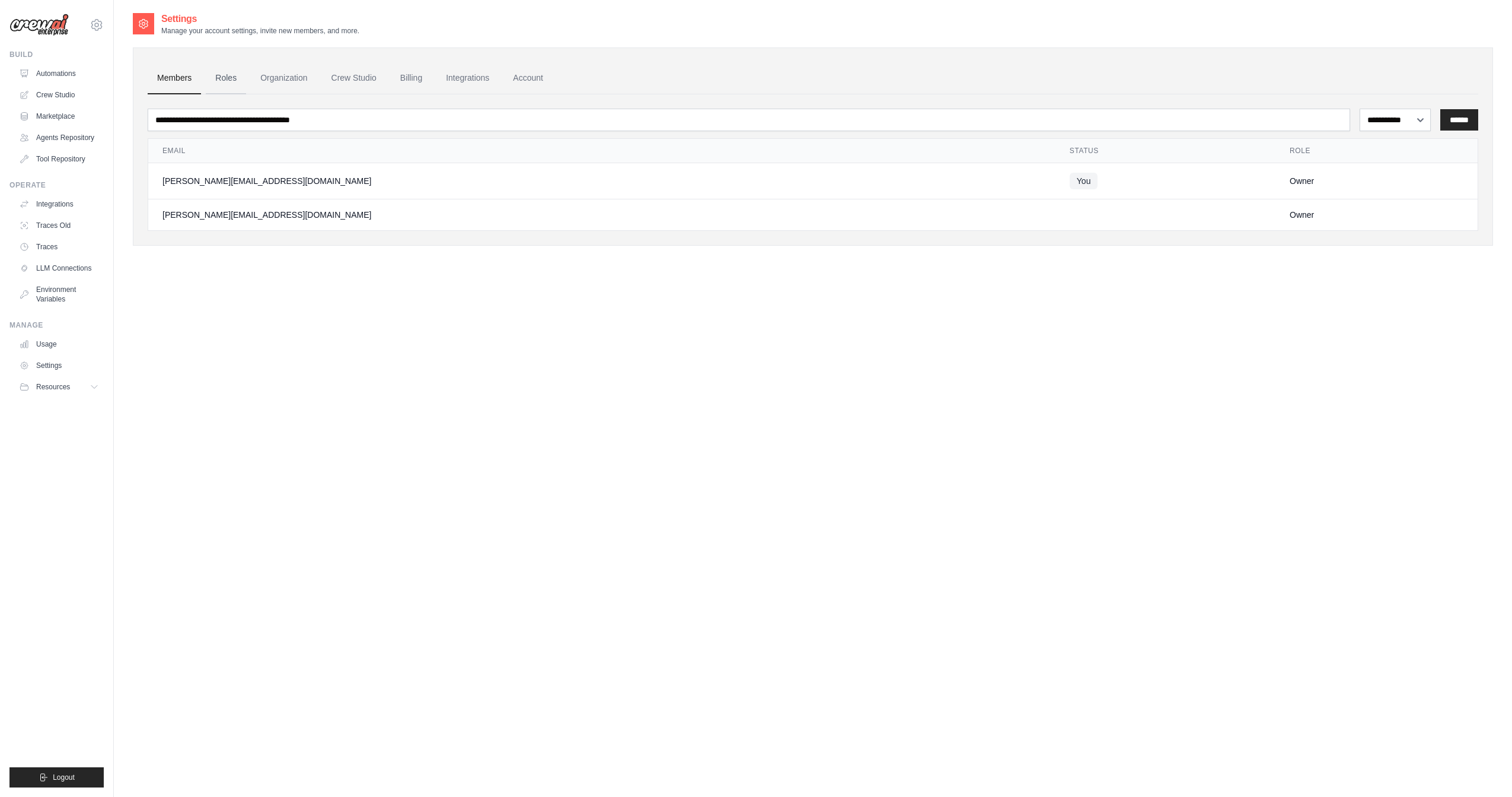
click at [225, 79] on link "Roles" at bounding box center [226, 78] width 41 height 32
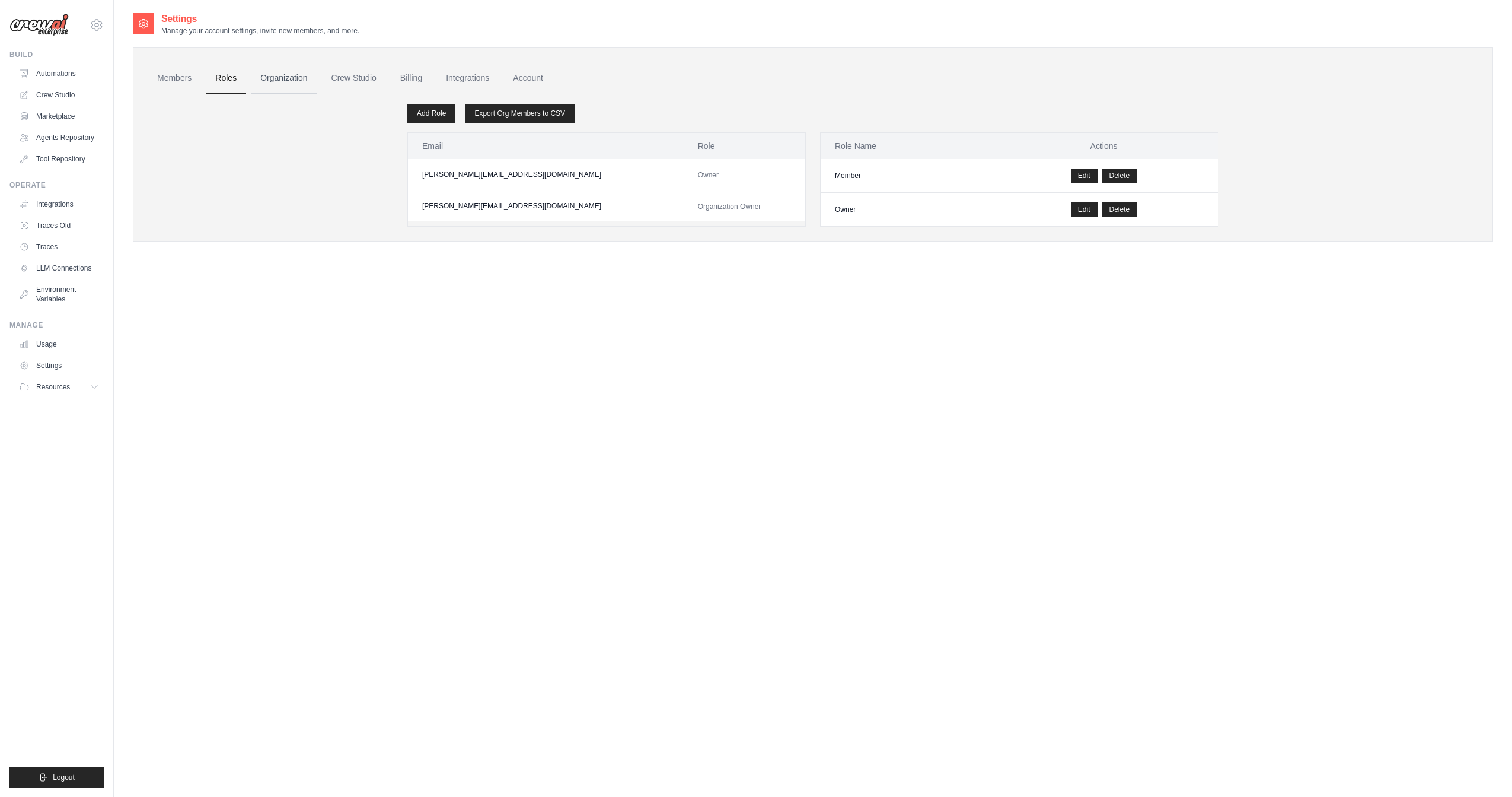
click at [274, 77] on link "Organization" at bounding box center [283, 78] width 66 height 32
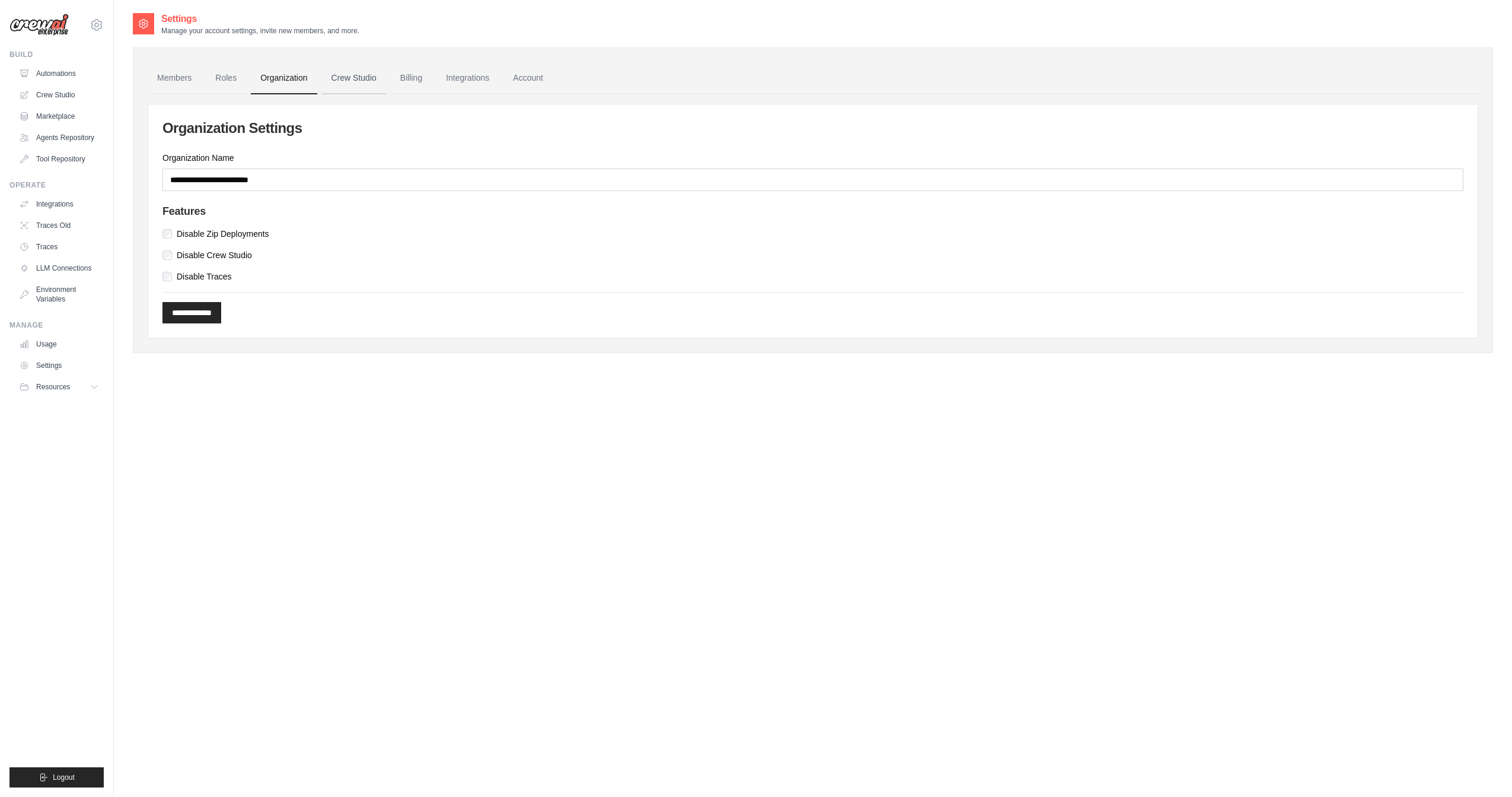
click at [330, 80] on link "Crew Studio" at bounding box center [353, 78] width 64 height 32
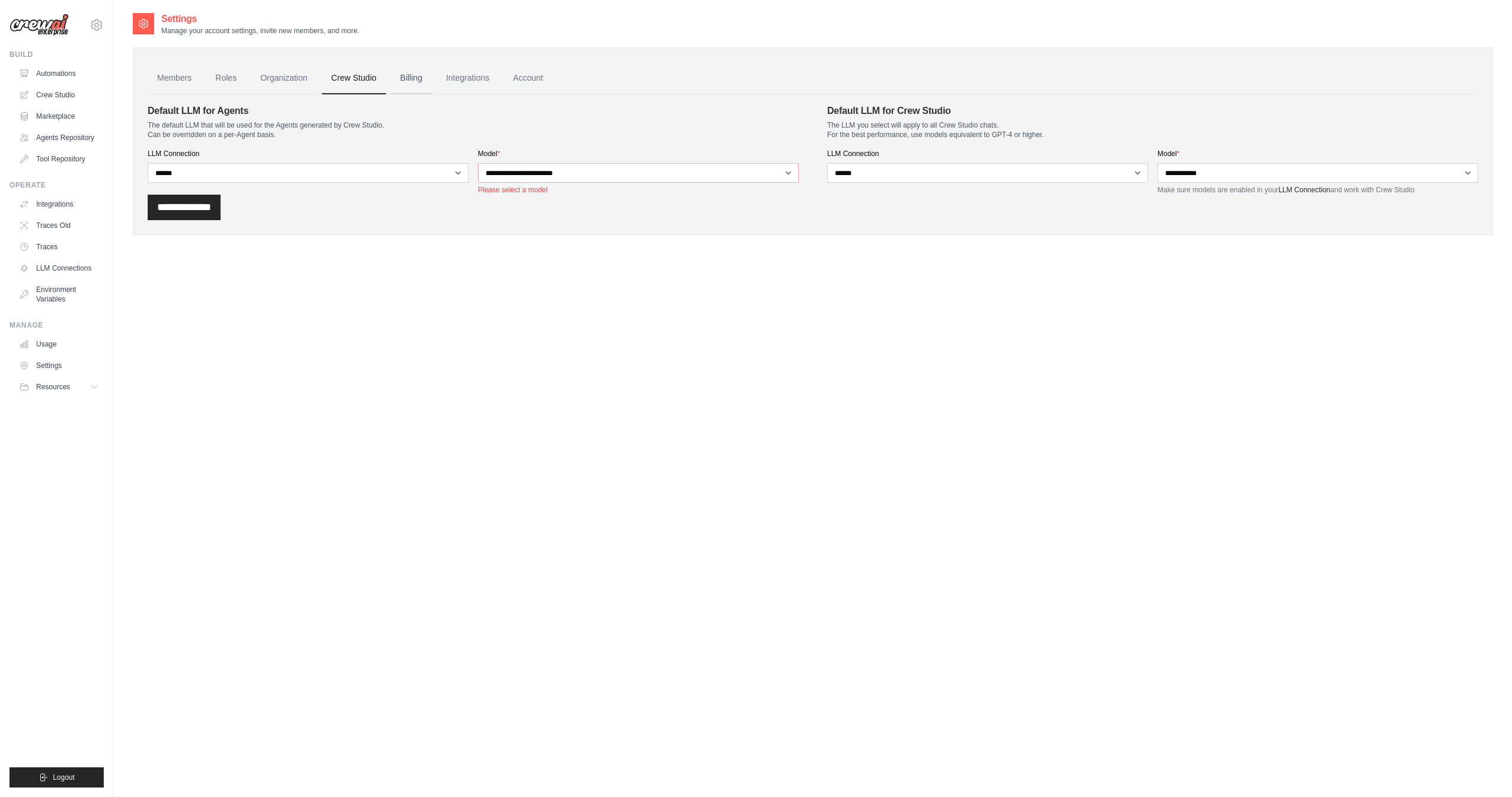
click at [427, 76] on link "Billing" at bounding box center [411, 78] width 41 height 32
click at [464, 77] on link "Integrations" at bounding box center [467, 78] width 62 height 32
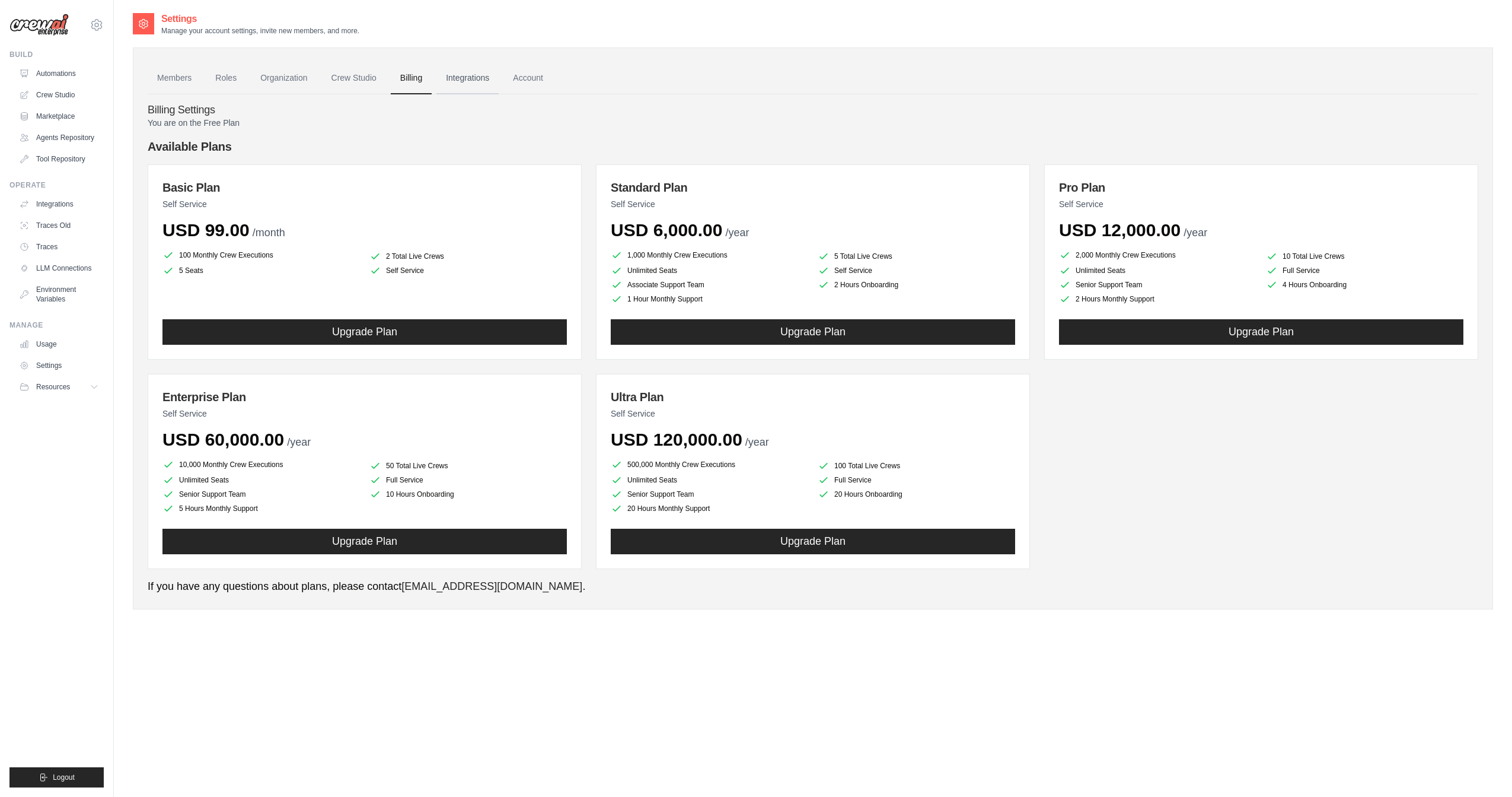
click at [475, 80] on link "Integrations" at bounding box center [467, 78] width 62 height 32
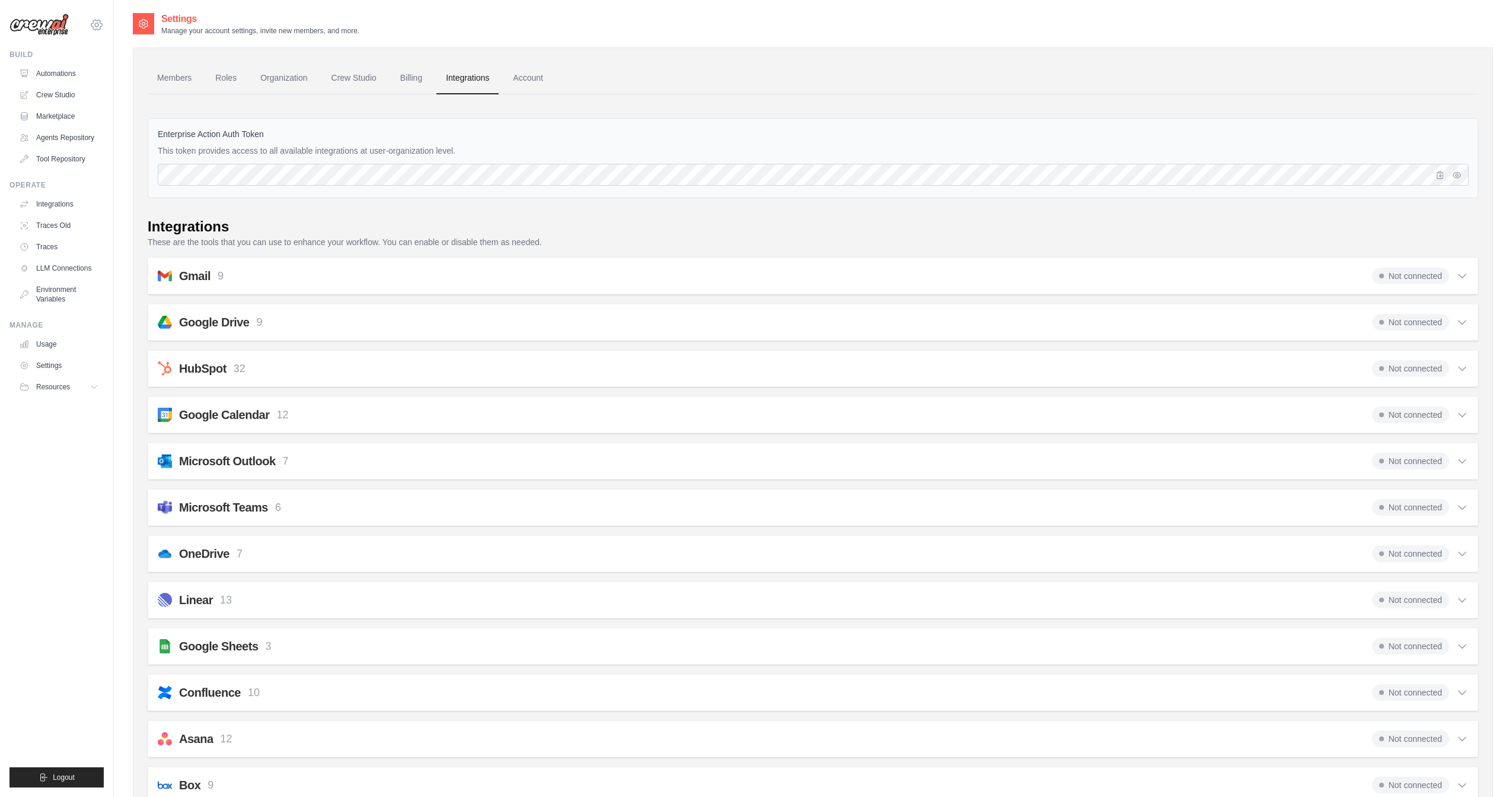
click at [93, 29] on icon at bounding box center [97, 24] width 11 height 10
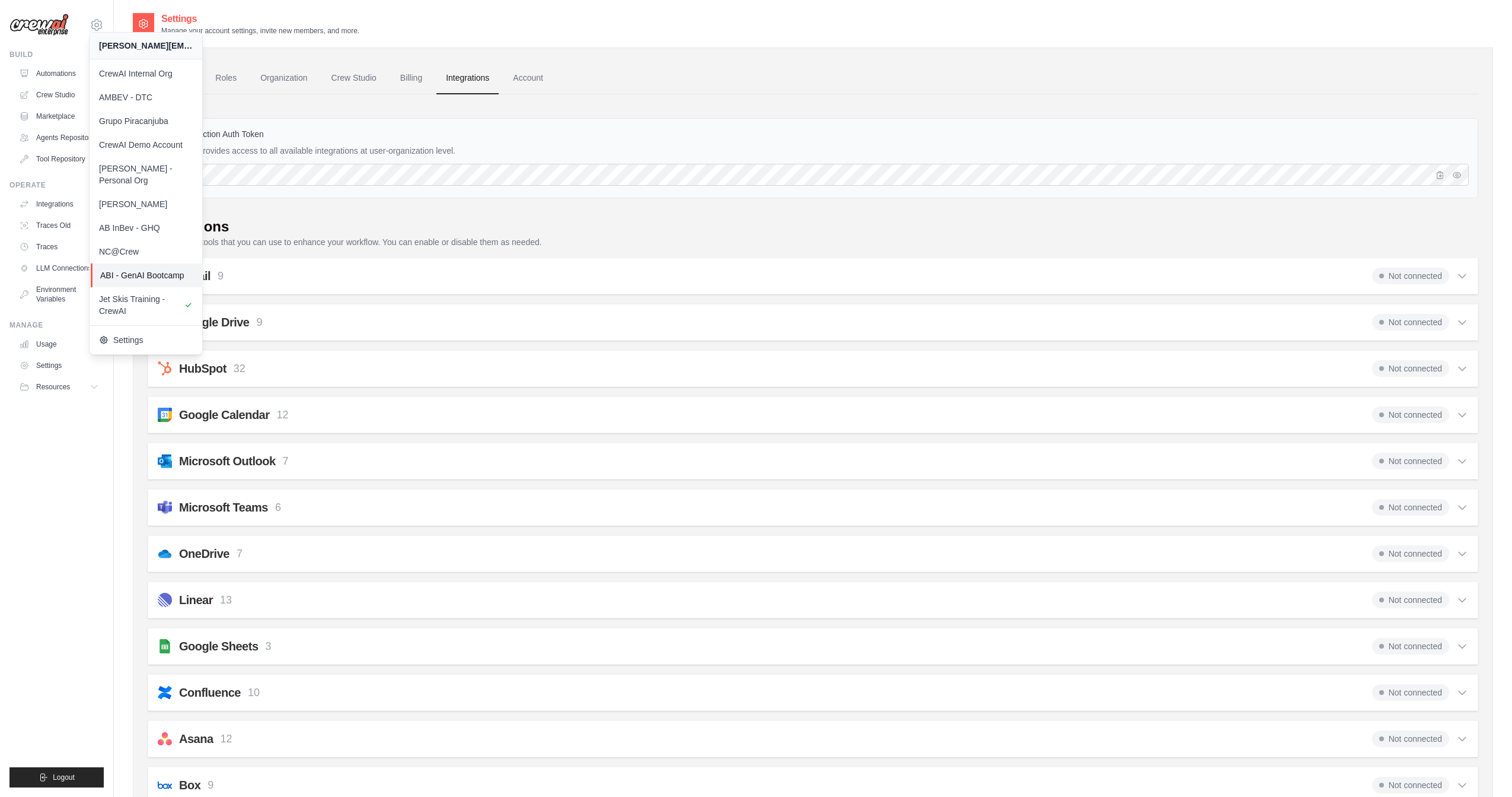
click at [169, 269] on span "ABI - GenAI Bootcamp" at bounding box center [146, 275] width 93 height 12
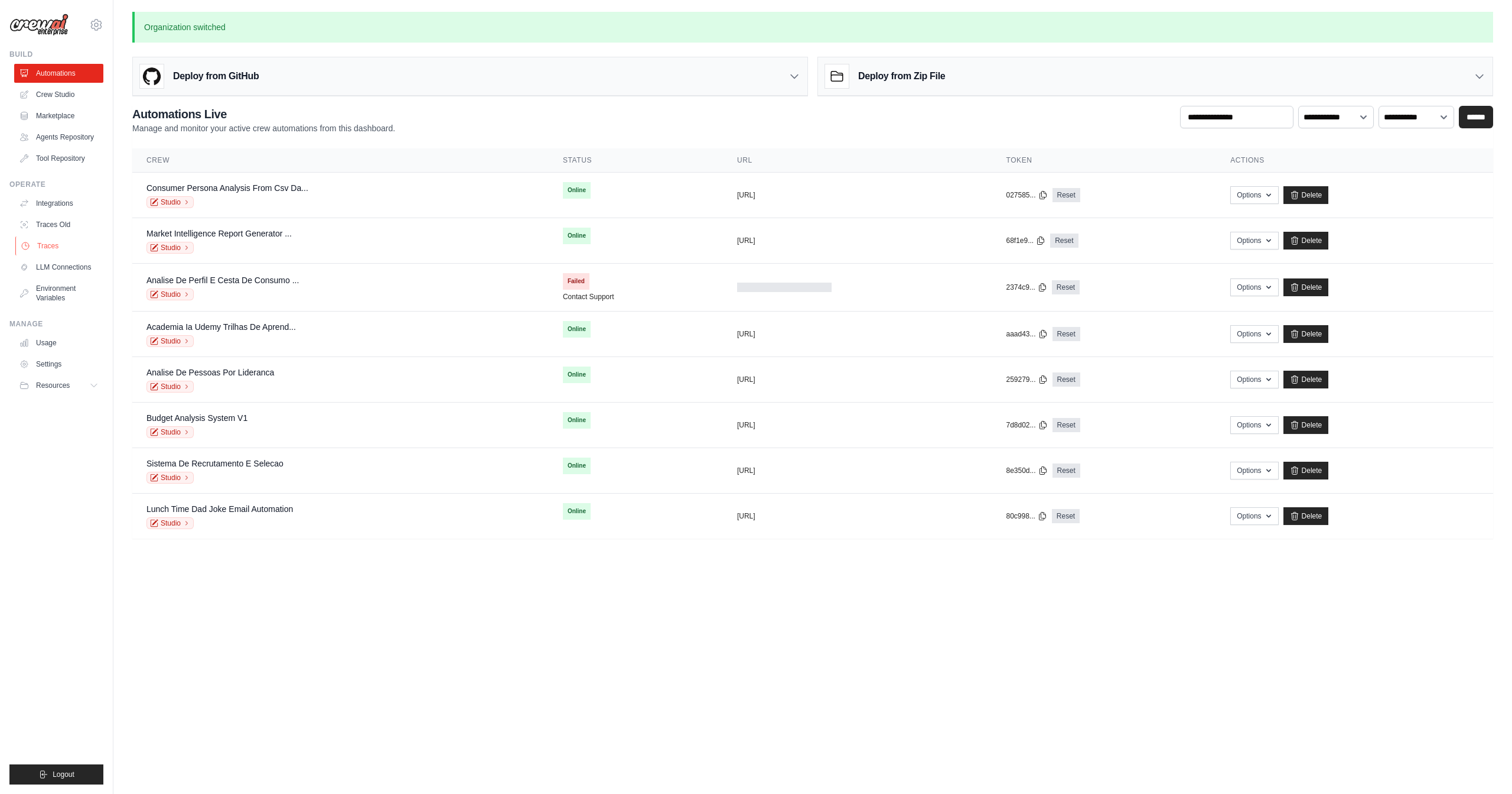
click at [65, 241] on link "Traces" at bounding box center [60, 245] width 89 height 19
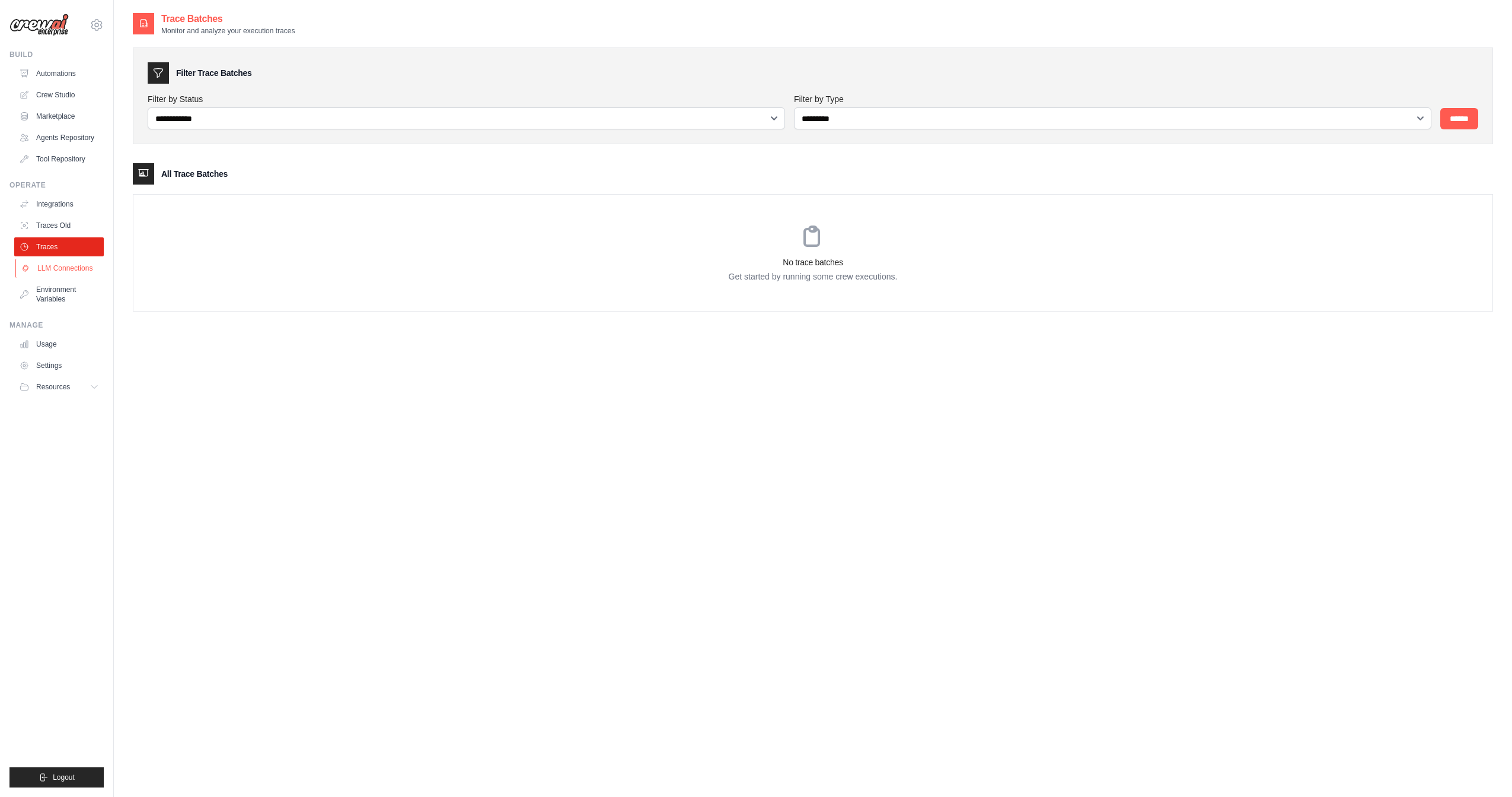
click at [64, 267] on link "LLM Connections" at bounding box center [60, 268] width 90 height 19
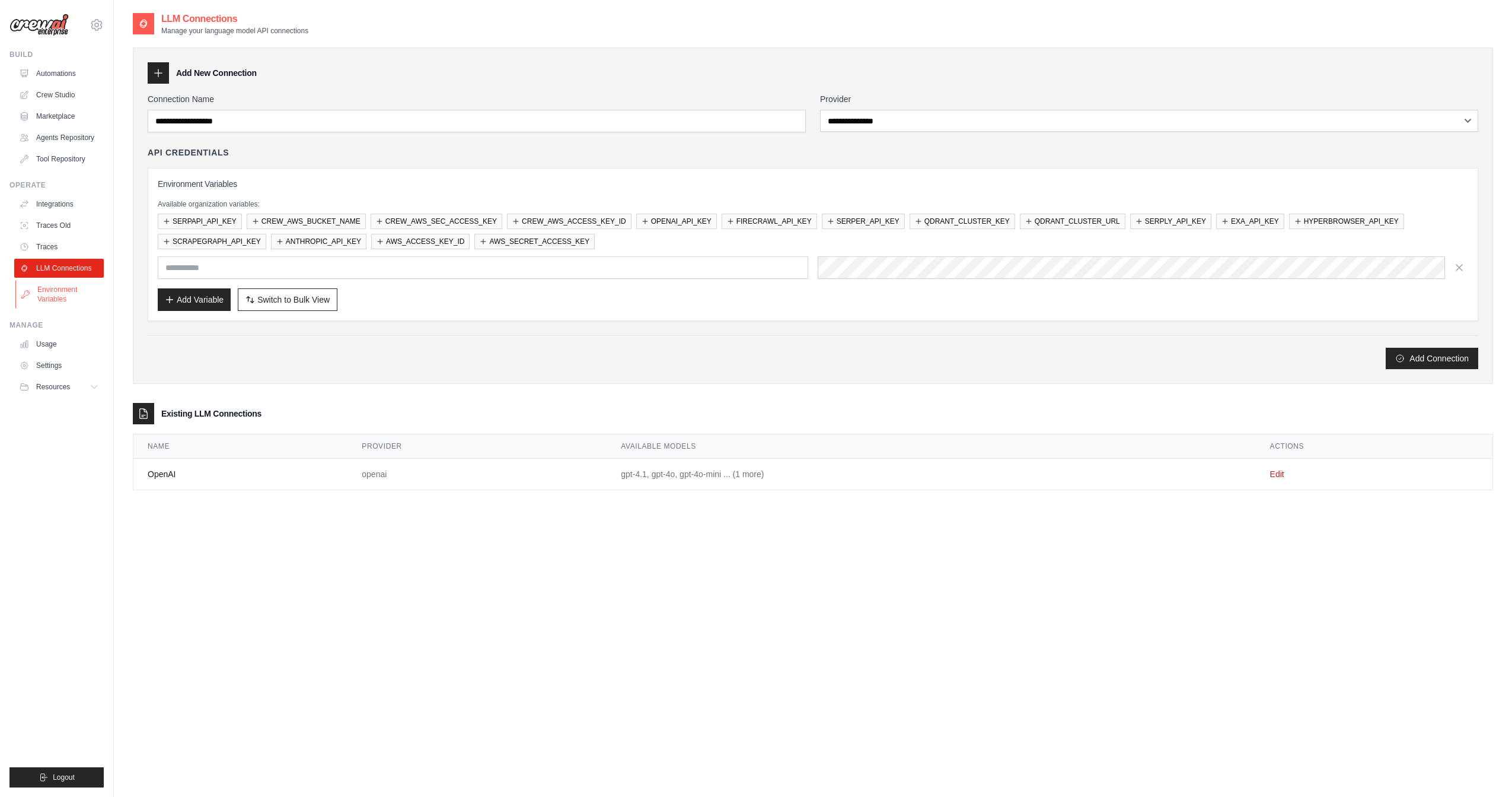
click at [80, 296] on link "Environment Variables" at bounding box center [60, 293] width 90 height 29
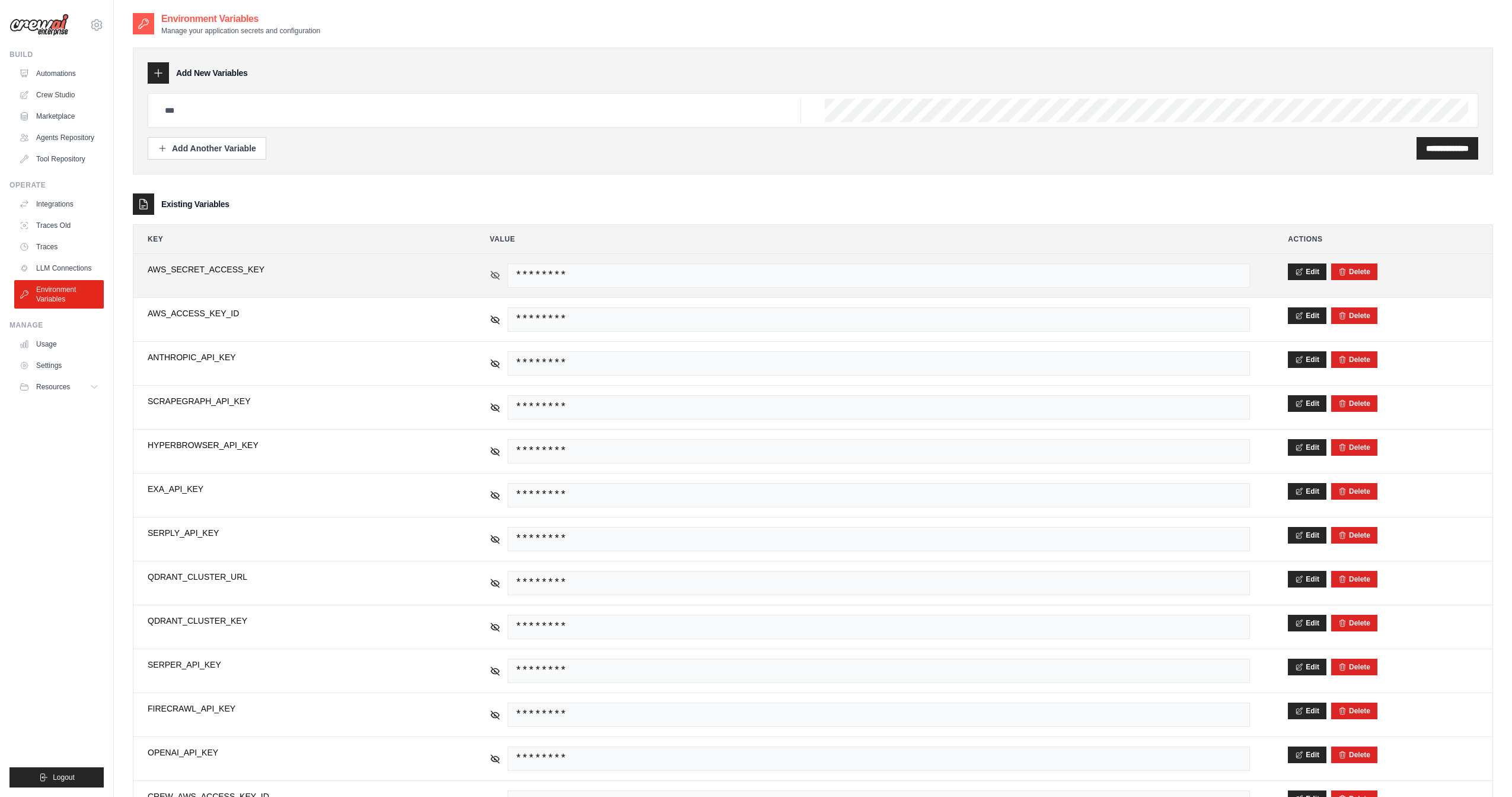
click at [496, 271] on icon at bounding box center [495, 276] width 11 height 11
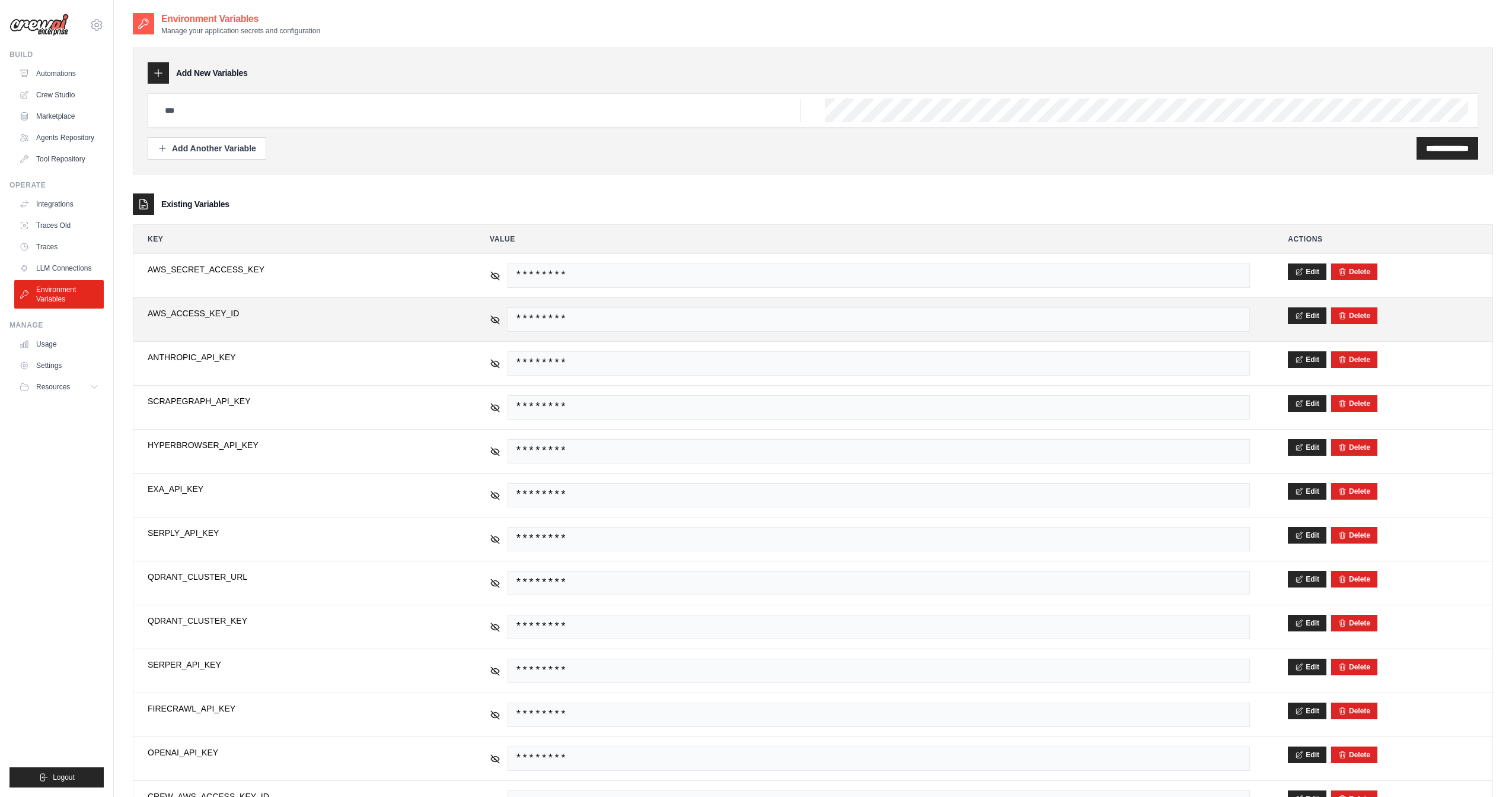
click at [494, 307] on div "********" at bounding box center [869, 319] width 760 height 24
click at [494, 318] on icon at bounding box center [495, 318] width 2 height 2
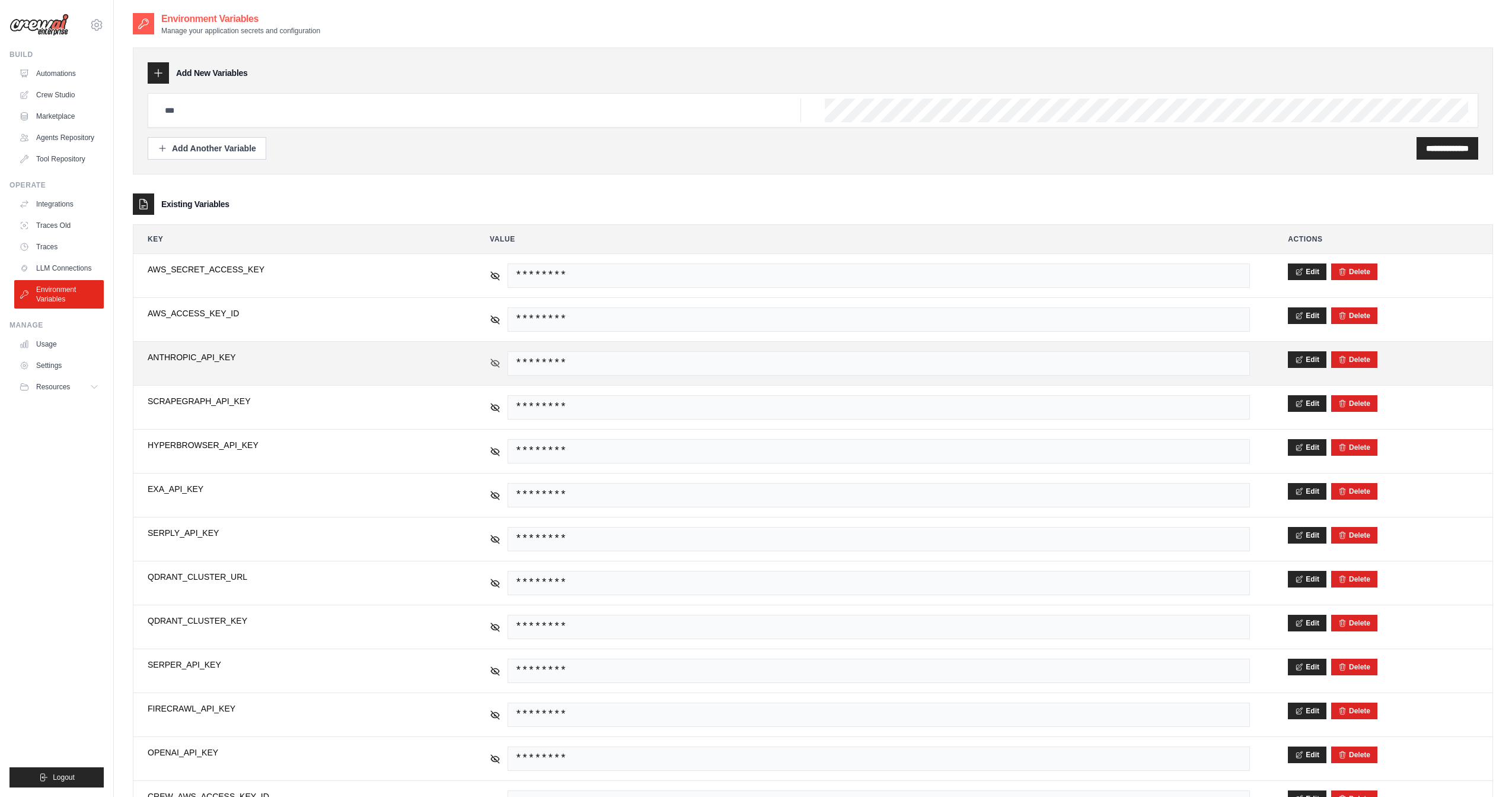
click at [494, 357] on icon at bounding box center [495, 363] width 11 height 11
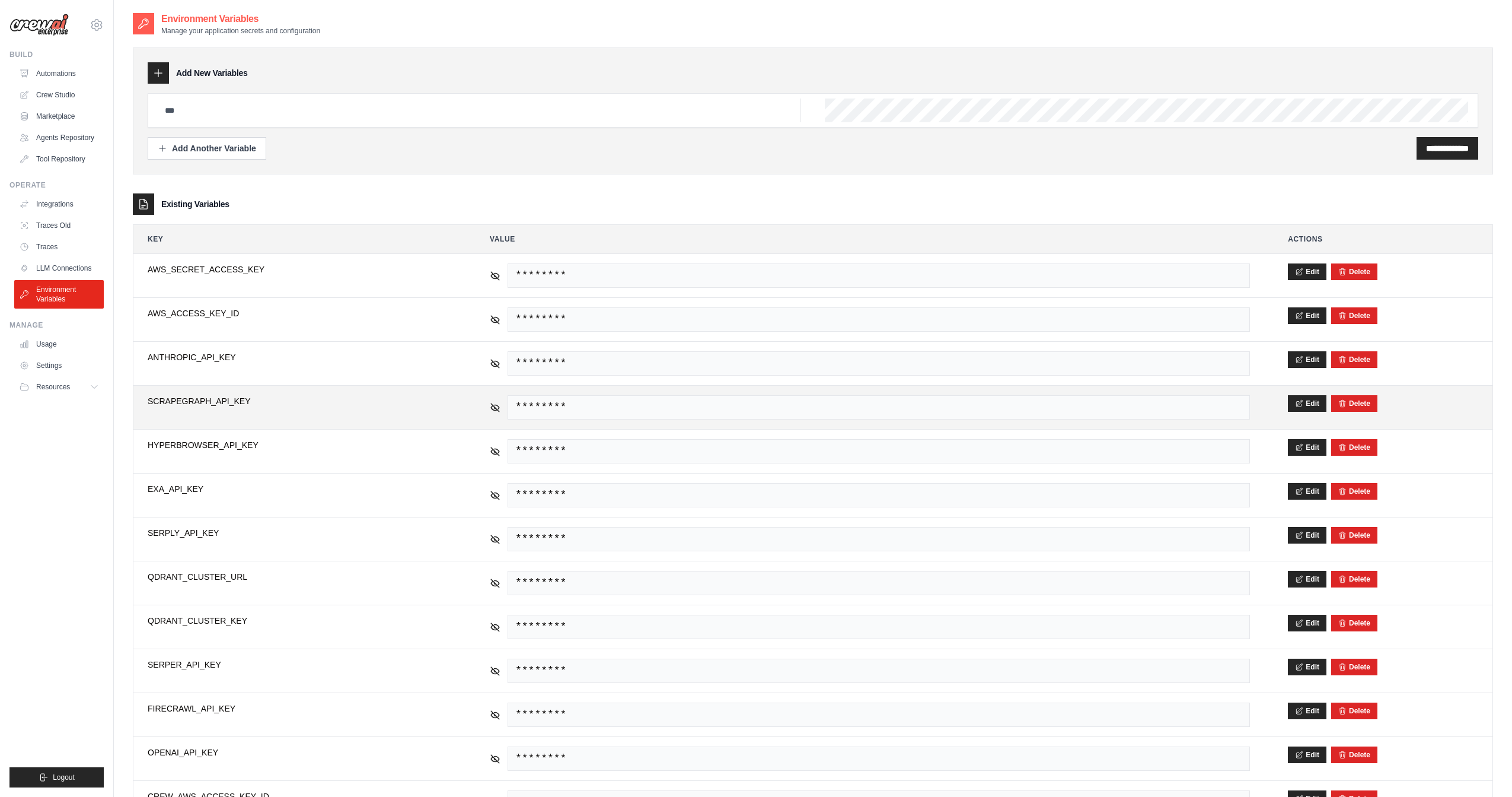
click at [495, 395] on div "********" at bounding box center [869, 407] width 760 height 24
click at [496, 402] on icon at bounding box center [495, 407] width 11 height 11
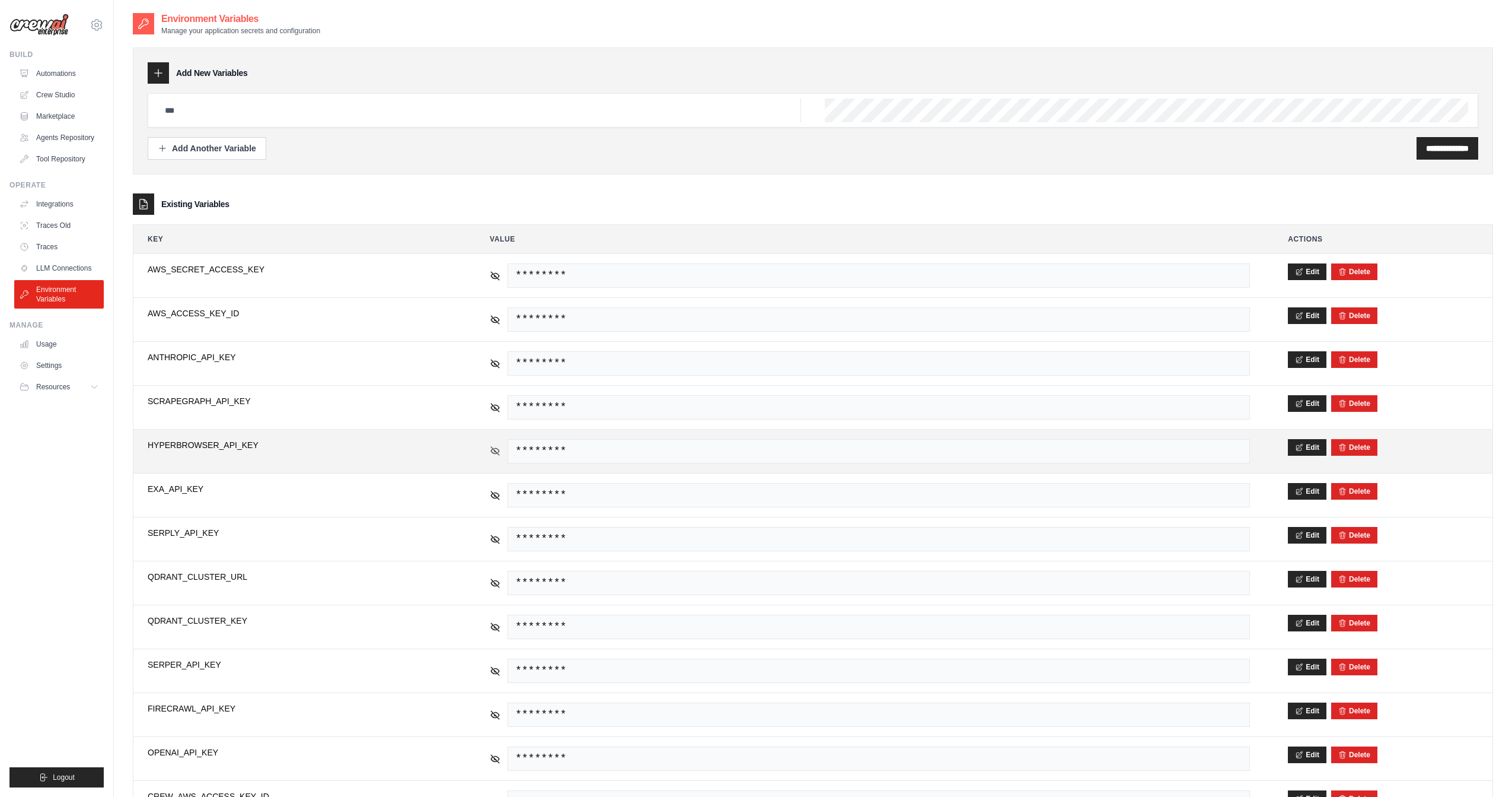
click at [496, 446] on icon at bounding box center [495, 450] width 8 height 8
click at [496, 450] on icon at bounding box center [495, 451] width 2 height 2
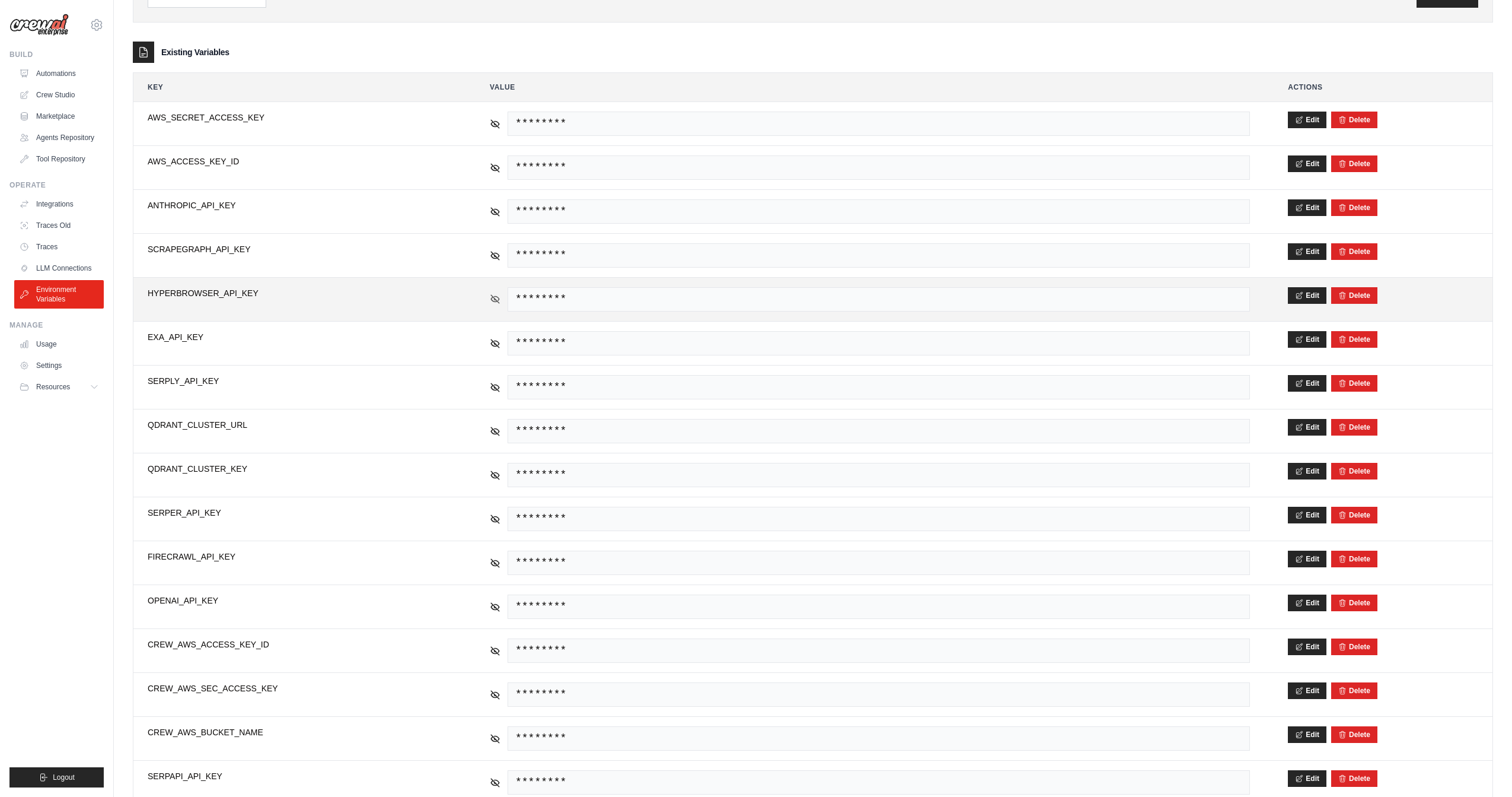
scroll to position [180, 0]
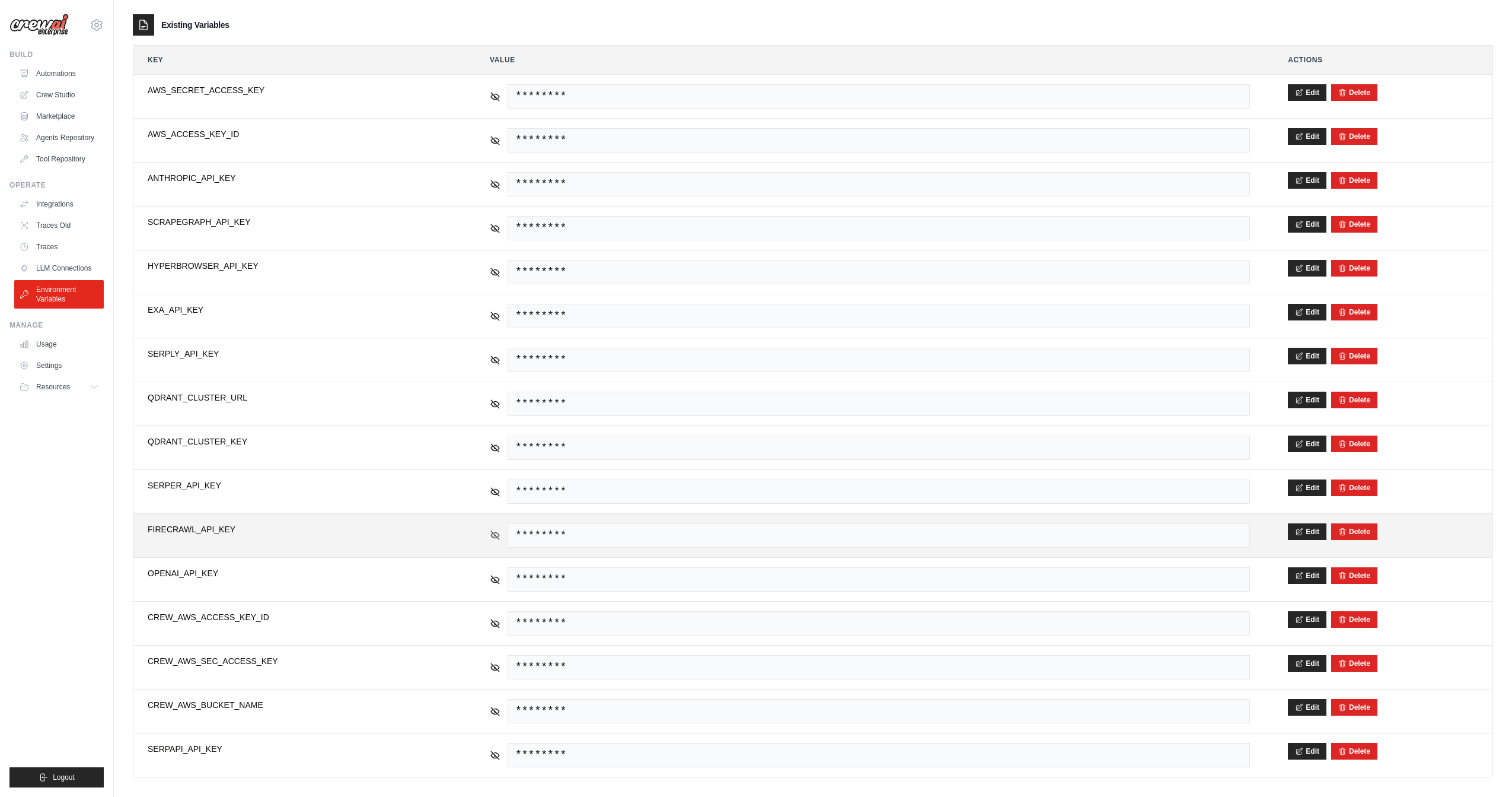
click at [495, 529] on icon at bounding box center [495, 535] width 11 height 11
click at [495, 534] on icon at bounding box center [495, 535] width 2 height 2
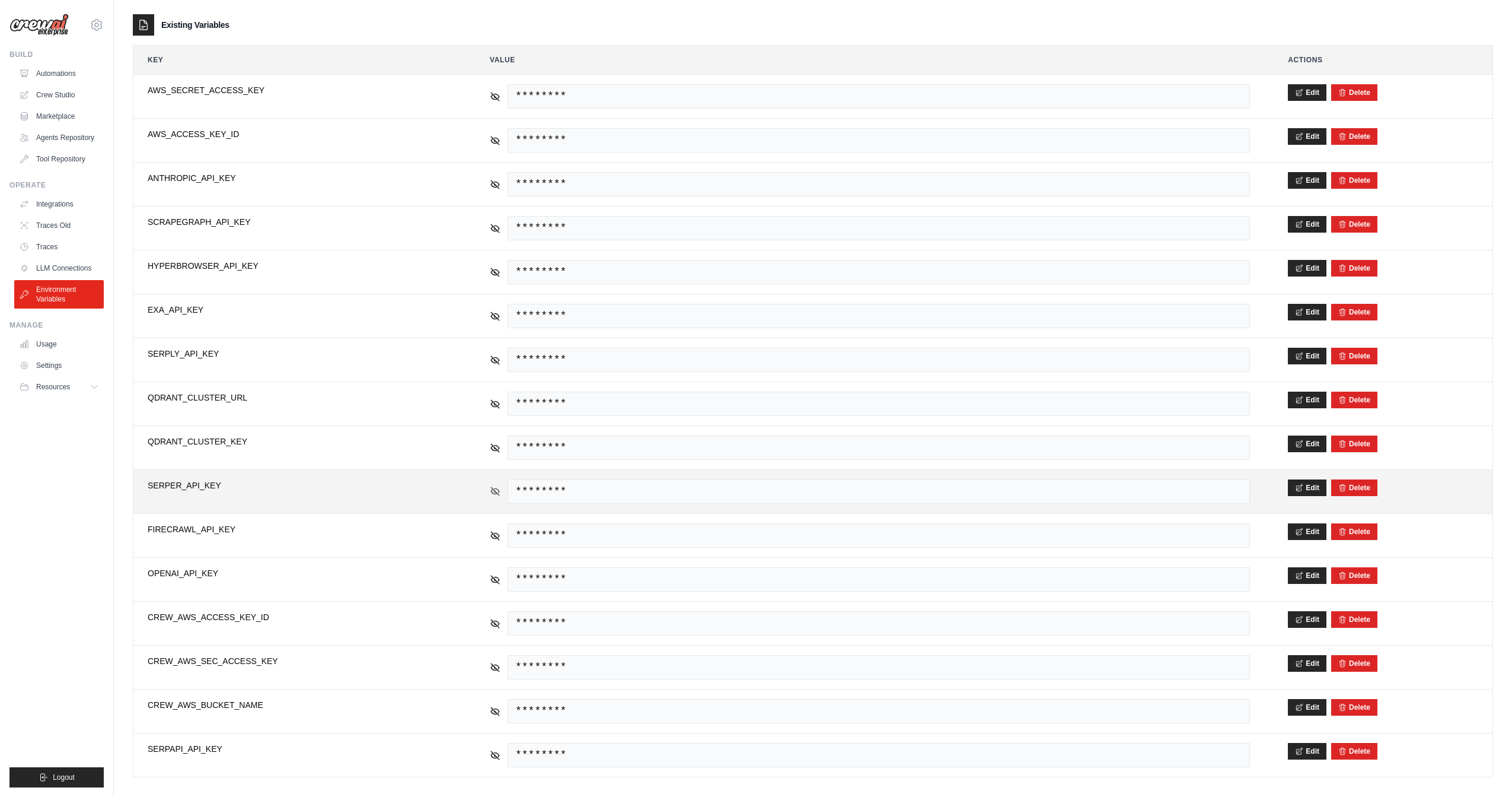
click at [498, 486] on icon at bounding box center [495, 492] width 11 height 11
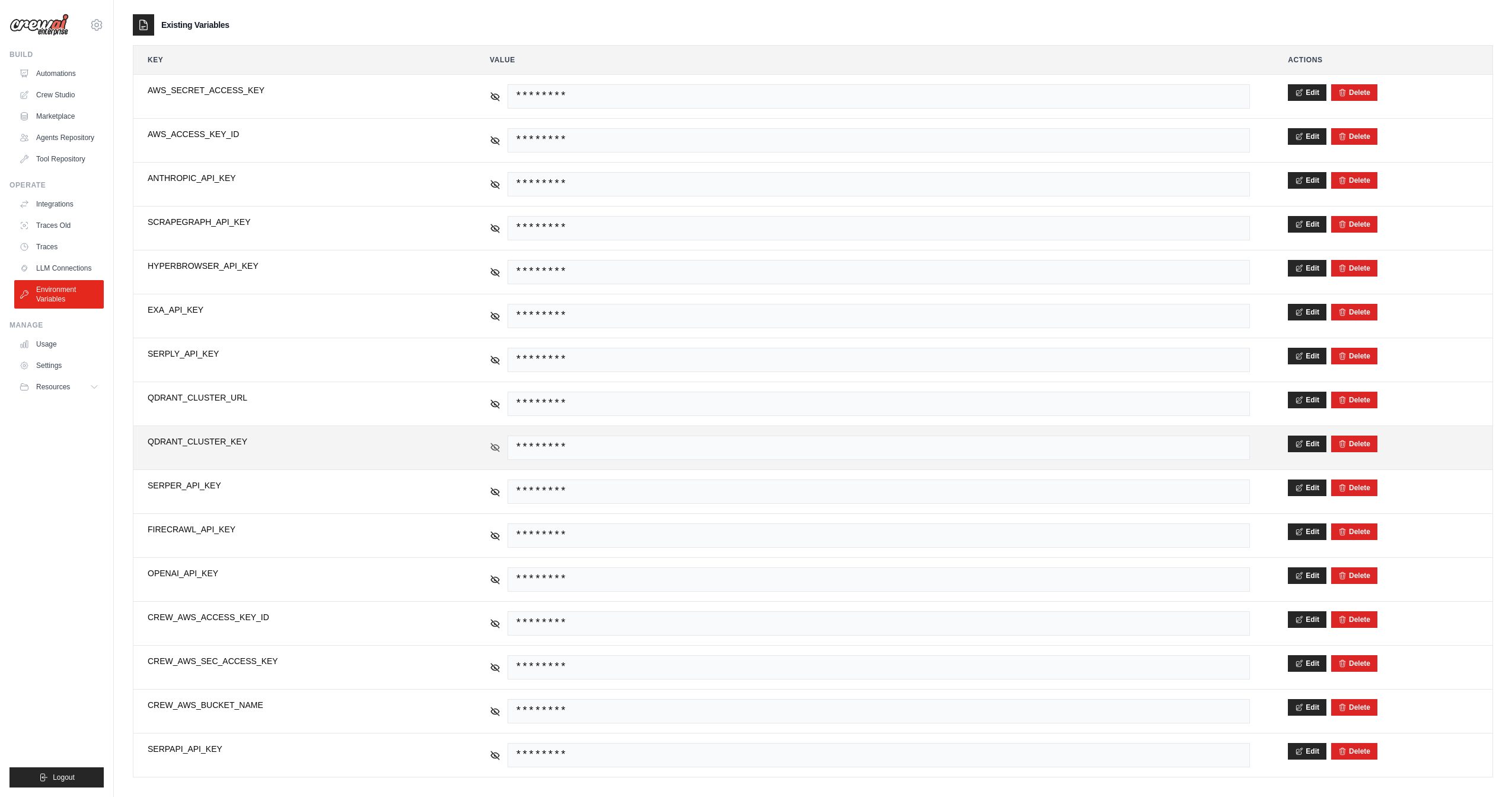
click at [498, 443] on icon at bounding box center [495, 447] width 8 height 8
click at [495, 442] on icon at bounding box center [495, 447] width 11 height 11
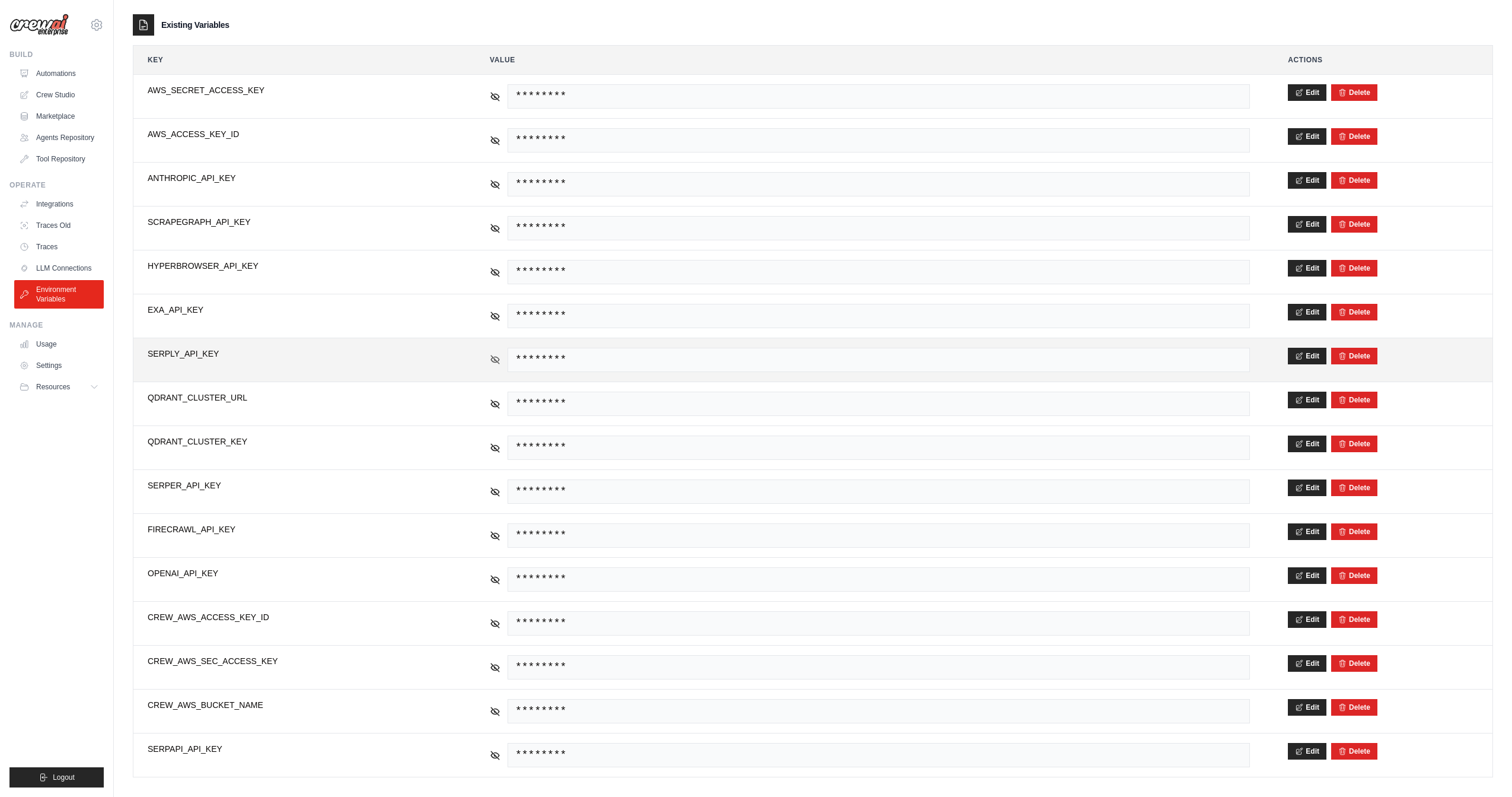
click at [497, 357] on icon at bounding box center [495, 360] width 11 height 11
click at [494, 356] on icon at bounding box center [495, 360] width 11 height 11
click at [195, 351] on span "SERPLY_API_KEY" at bounding box center [300, 353] width 304 height 12
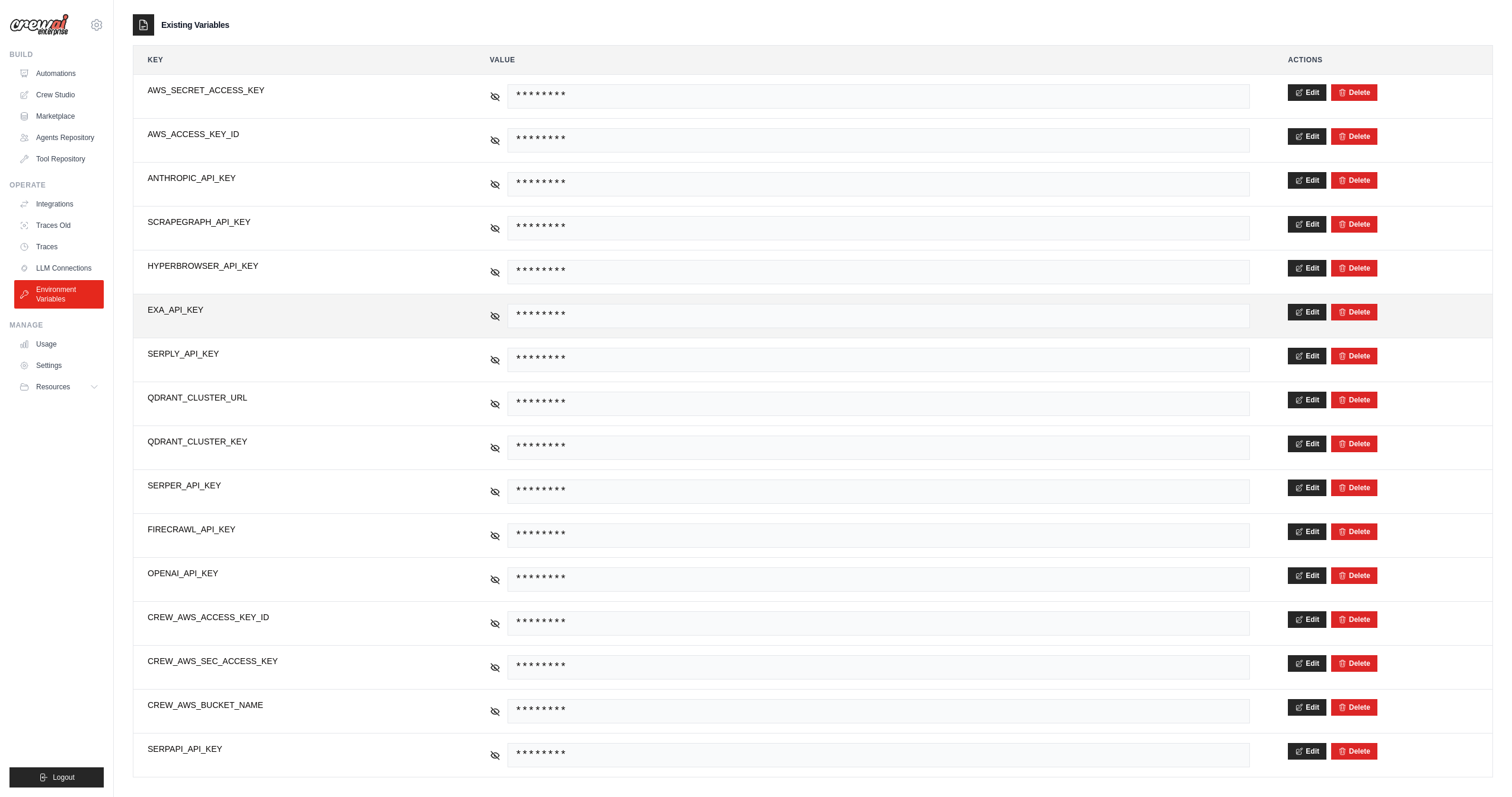
click at [166, 309] on span "EXA_API_KEY" at bounding box center [300, 309] width 304 height 12
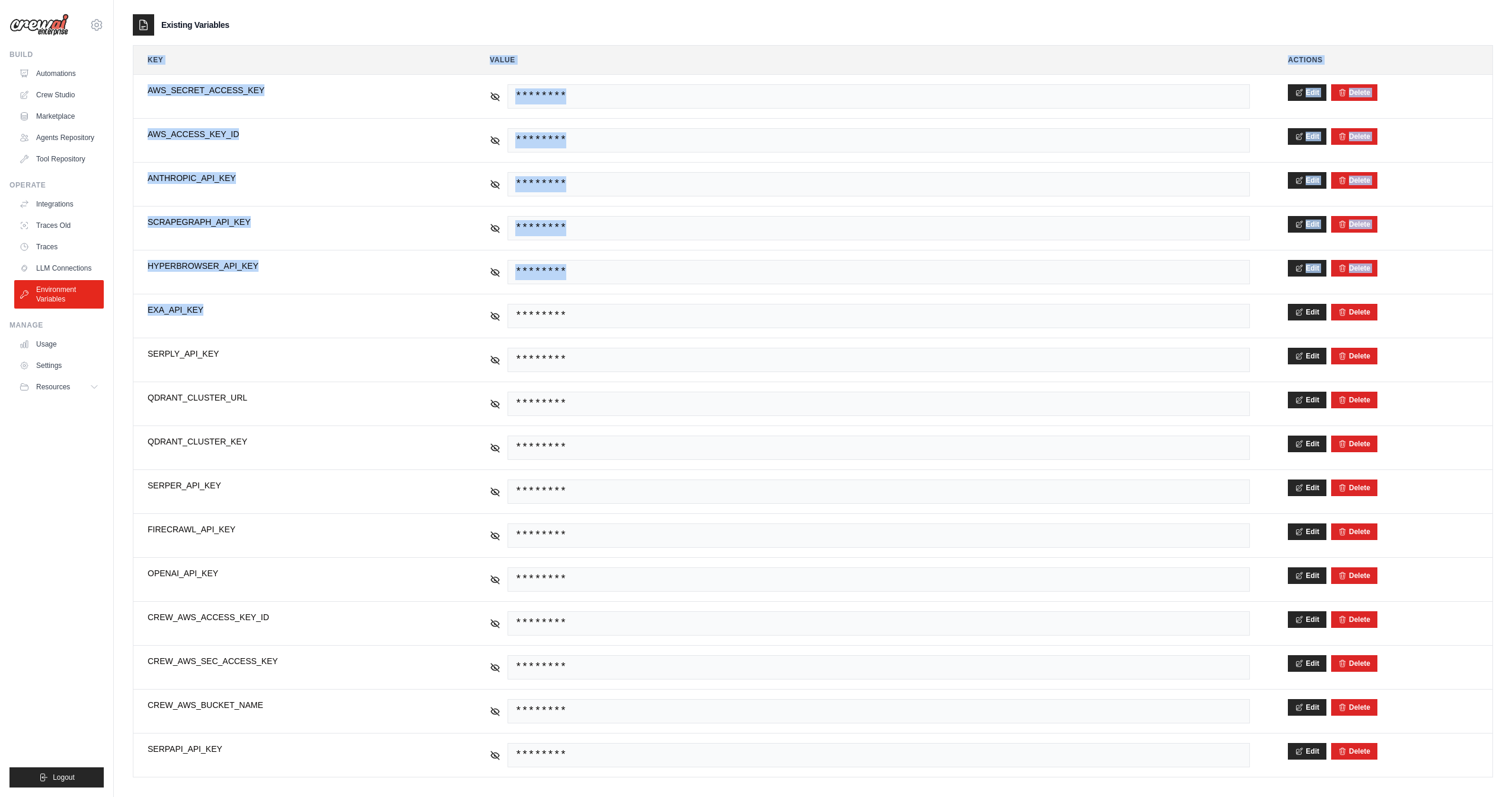
drag, startPoint x: 292, startPoint y: 305, endPoint x: 123, endPoint y: 95, distance: 269.6
click at [123, 95] on div "**********" at bounding box center [812, 314] width 1398 height 964
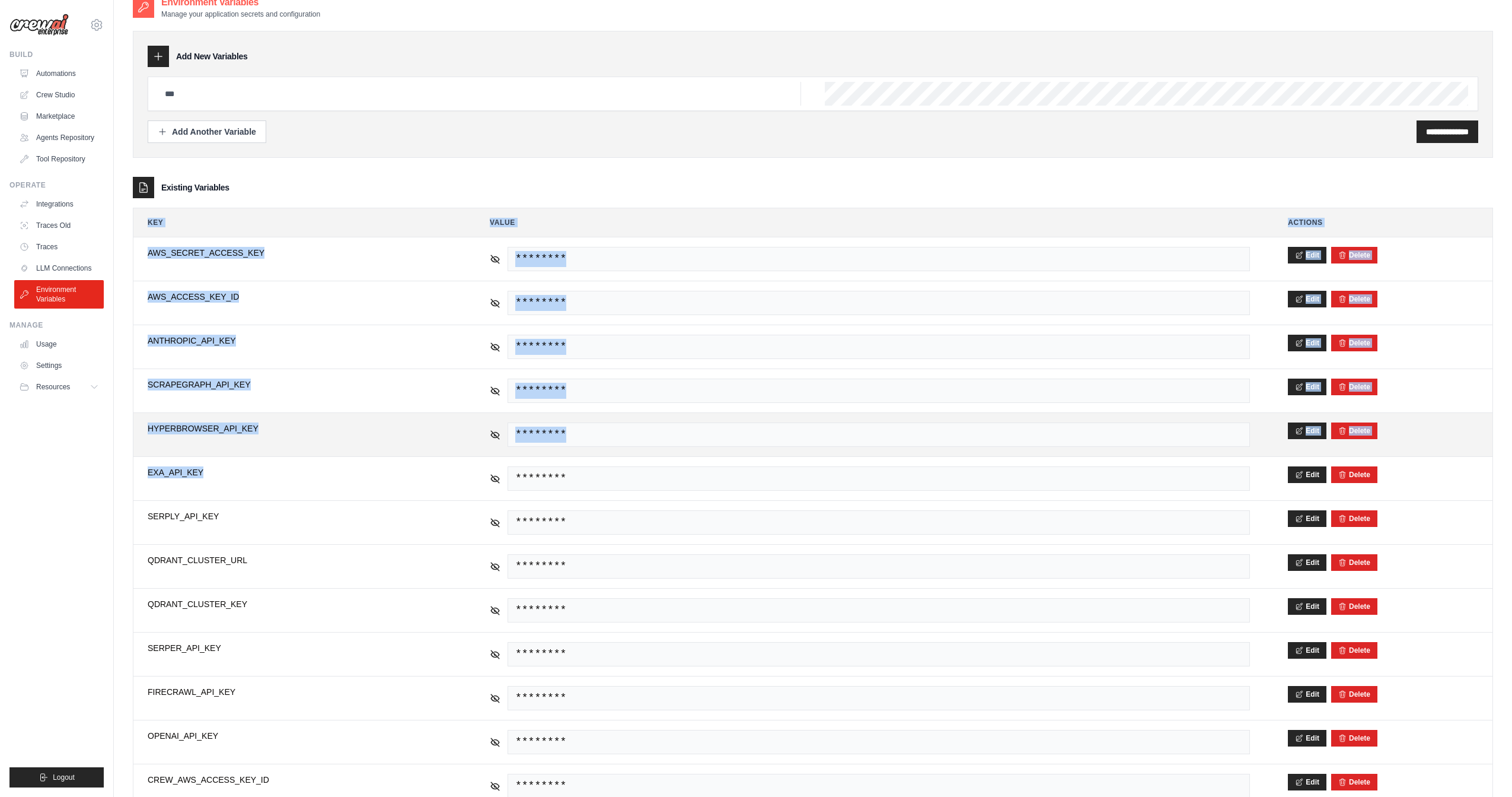
scroll to position [0, 0]
